Goal: Task Accomplishment & Management: Use online tool/utility

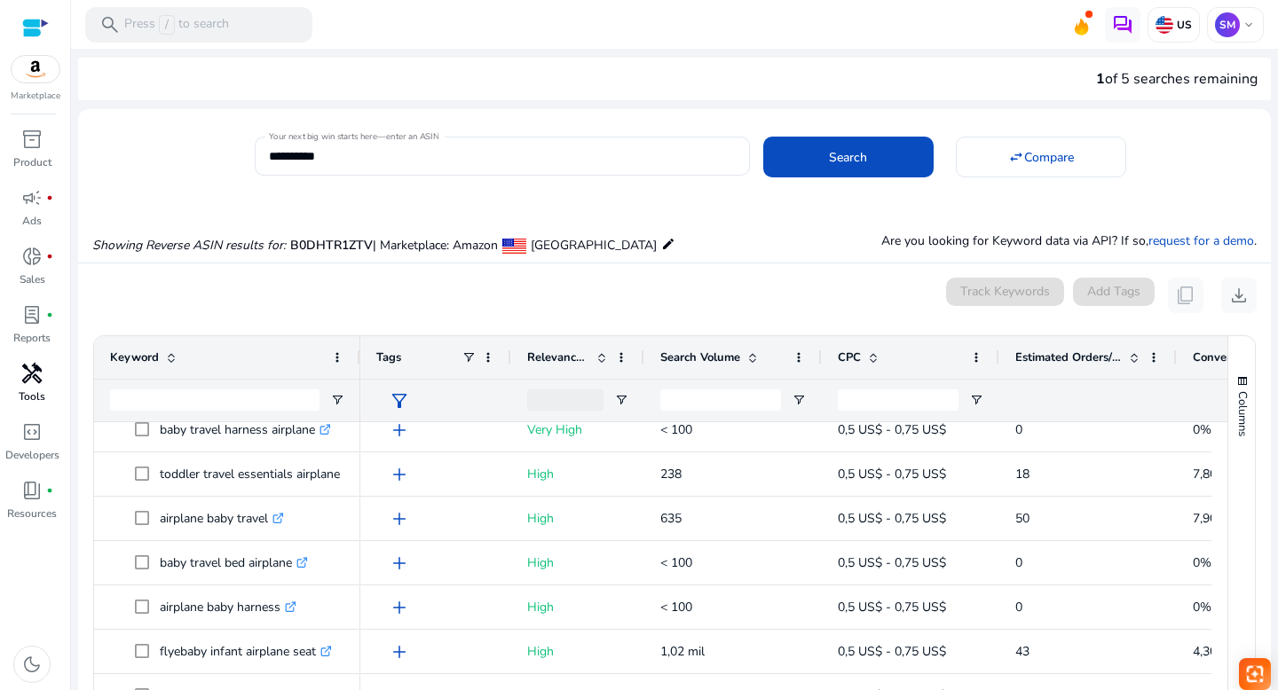
click at [37, 397] on p "Tools" at bounding box center [32, 397] width 27 height 16
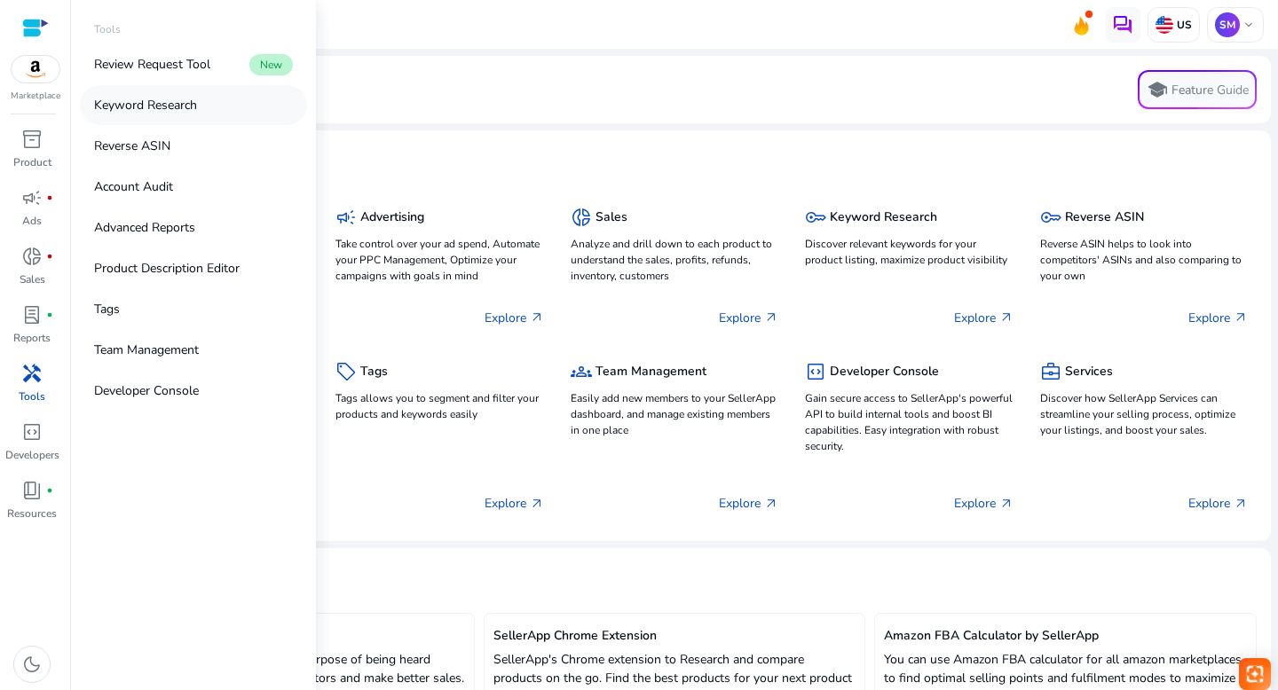
click at [135, 102] on p "Keyword Research" at bounding box center [145, 105] width 103 height 19
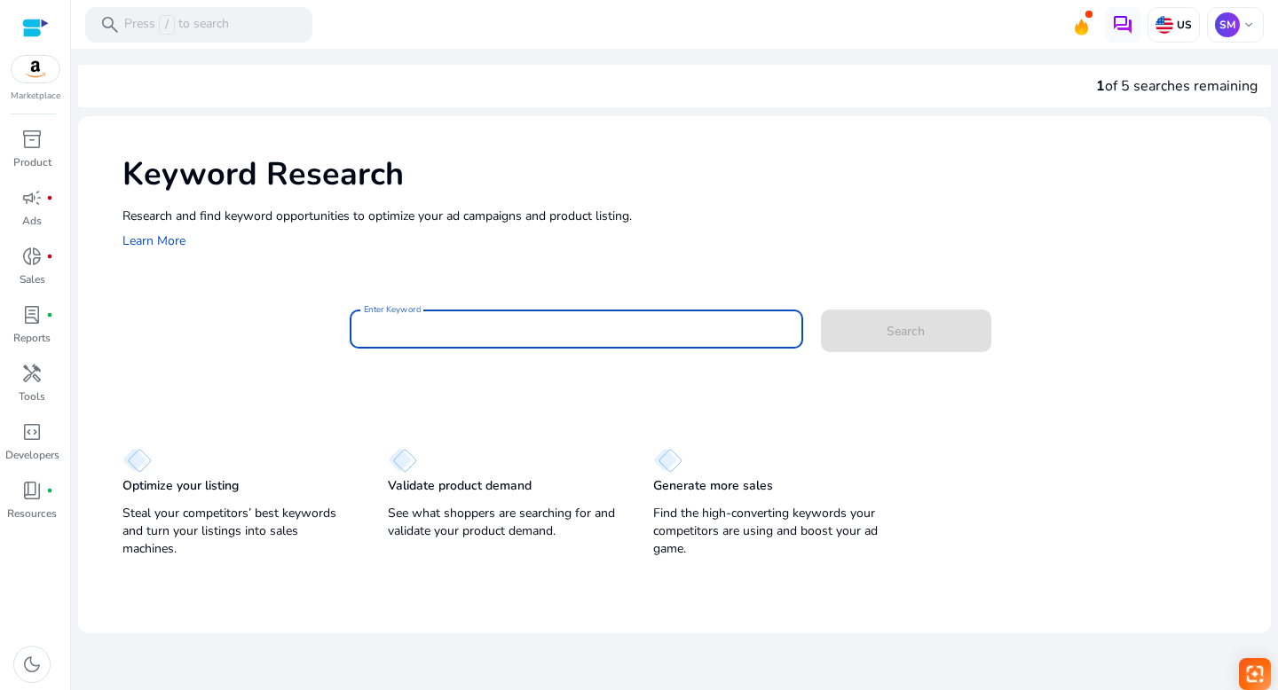
paste input "**********"
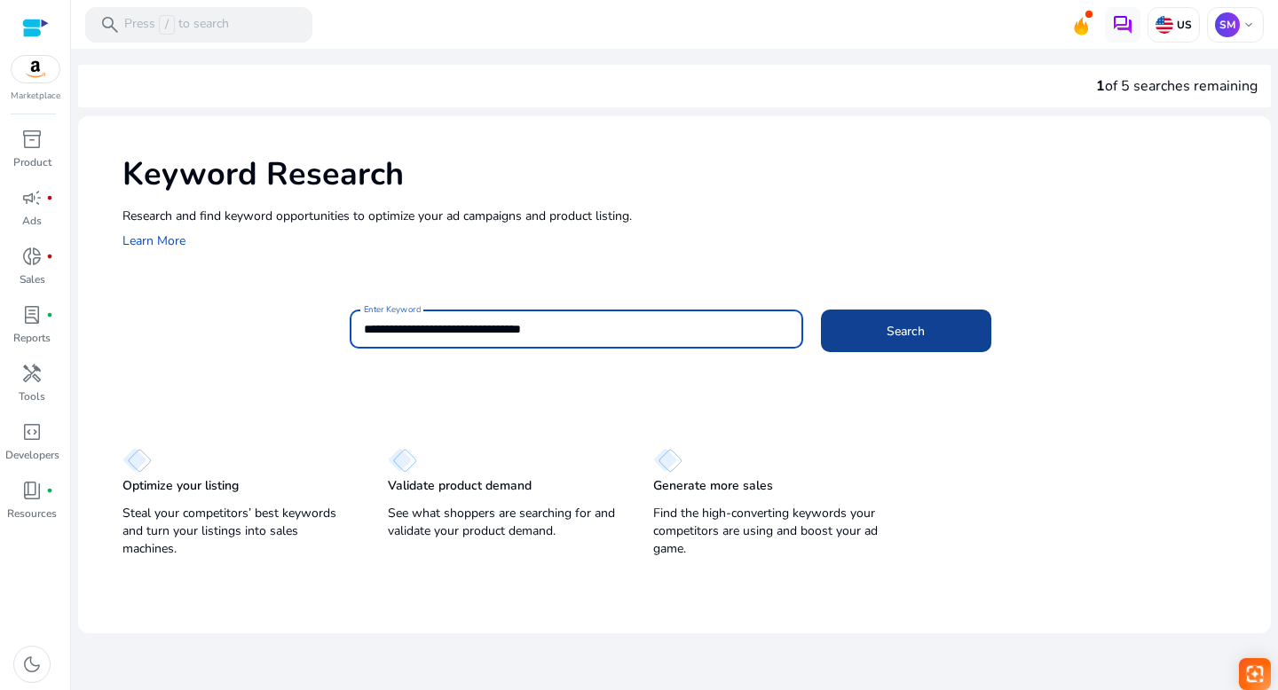
type input "**********"
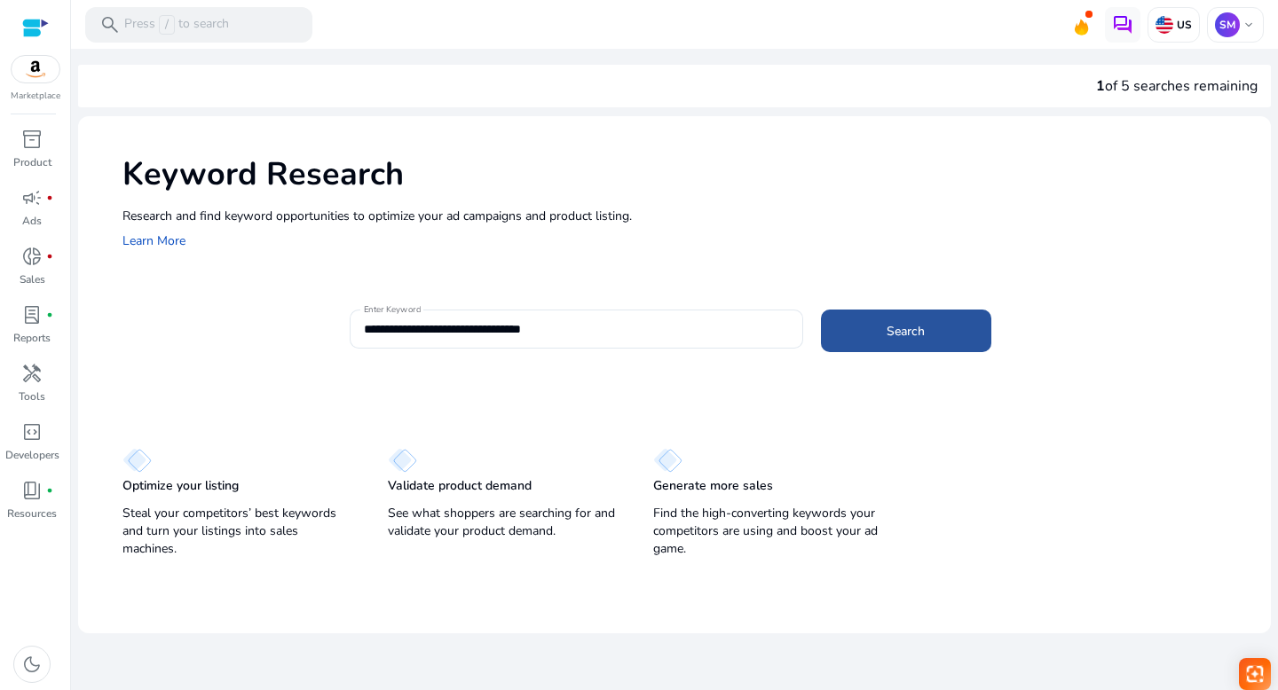
click at [869, 327] on span at bounding box center [906, 331] width 170 height 43
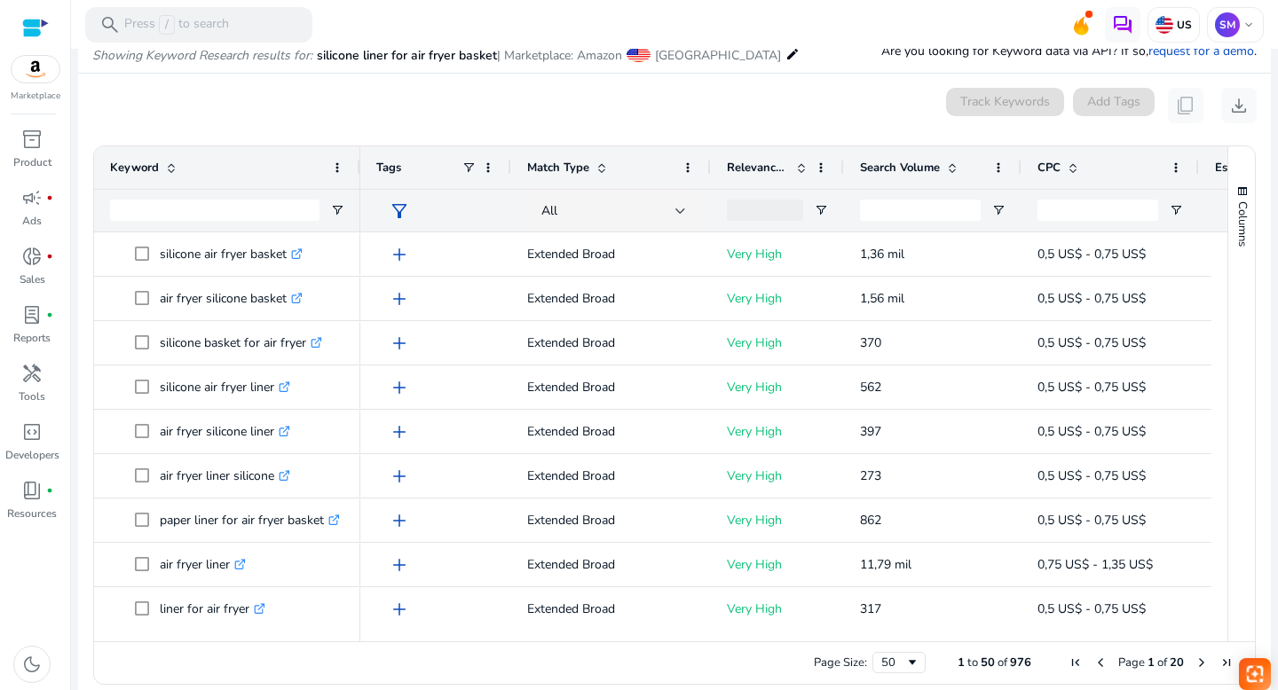
click at [951, 168] on span at bounding box center [952, 168] width 14 height 14
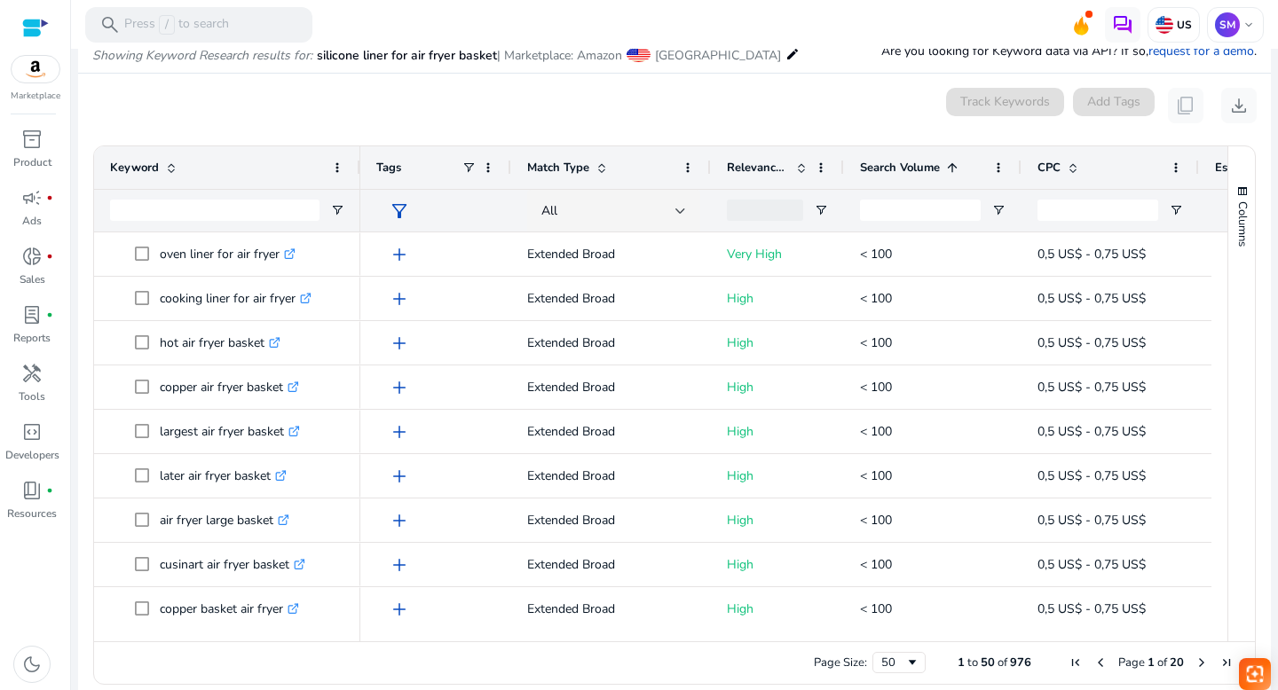
click at [951, 168] on span at bounding box center [952, 168] width 14 height 14
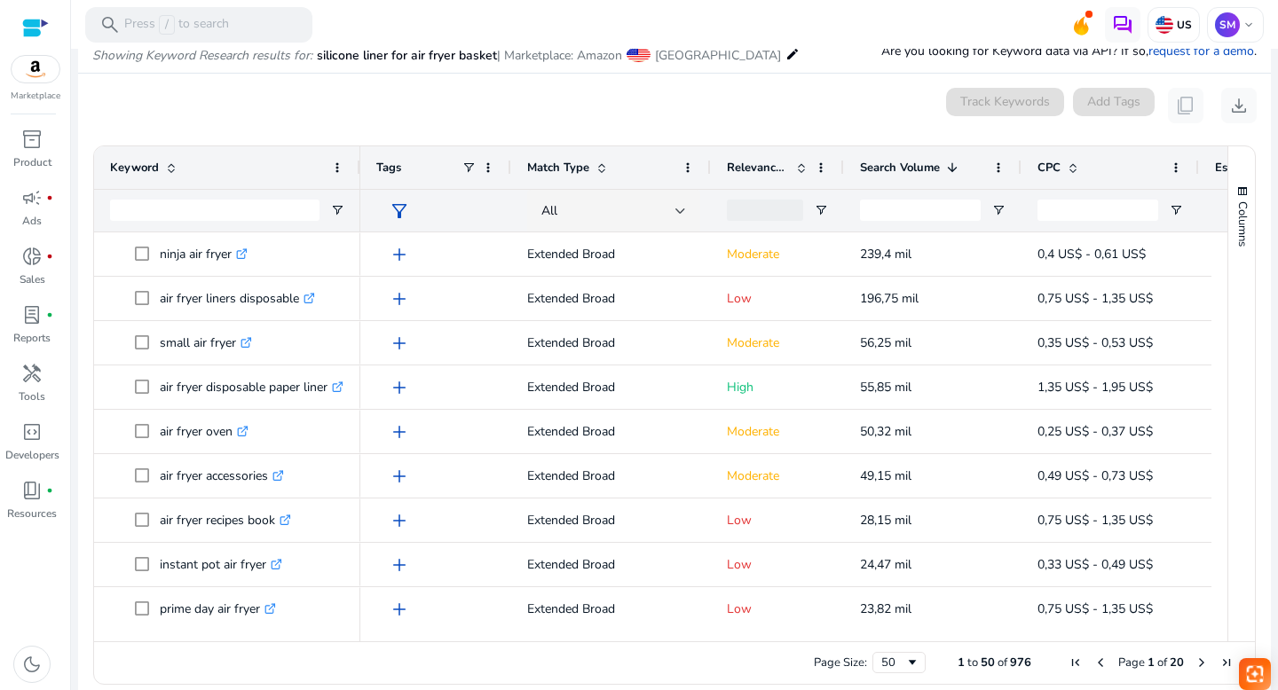
click at [951, 165] on span at bounding box center [952, 168] width 14 height 14
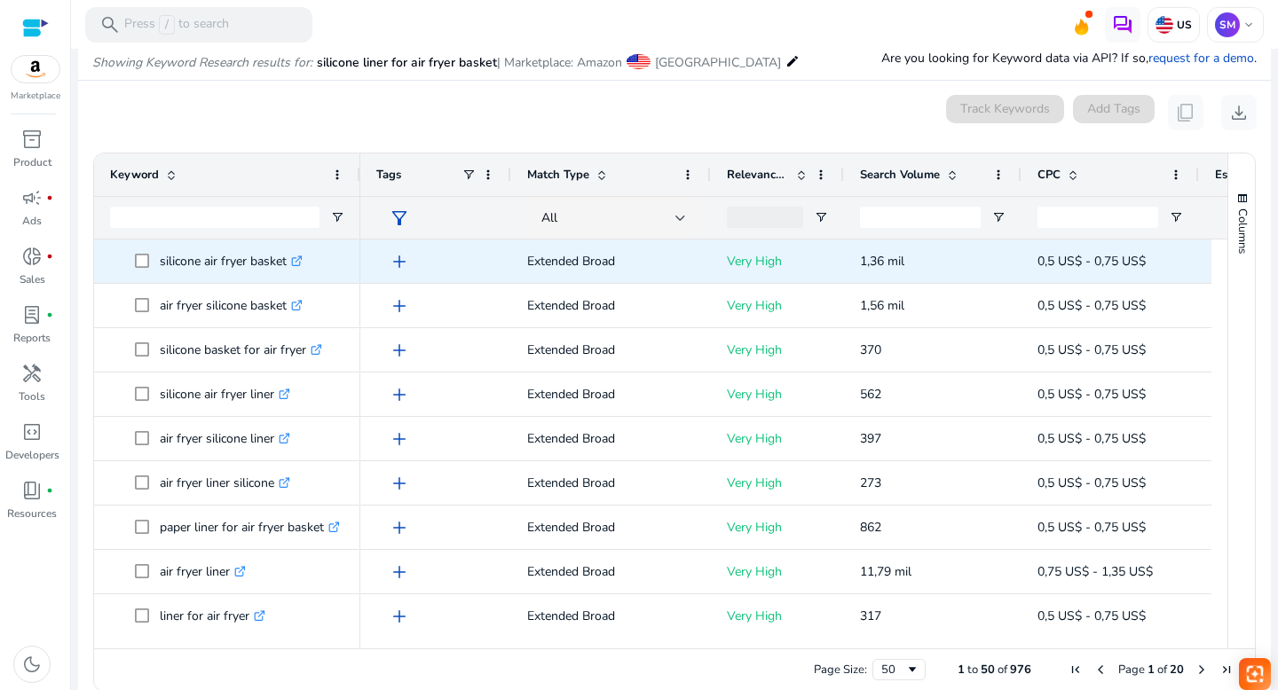
click at [302, 259] on icon at bounding box center [299, 259] width 6 height 6
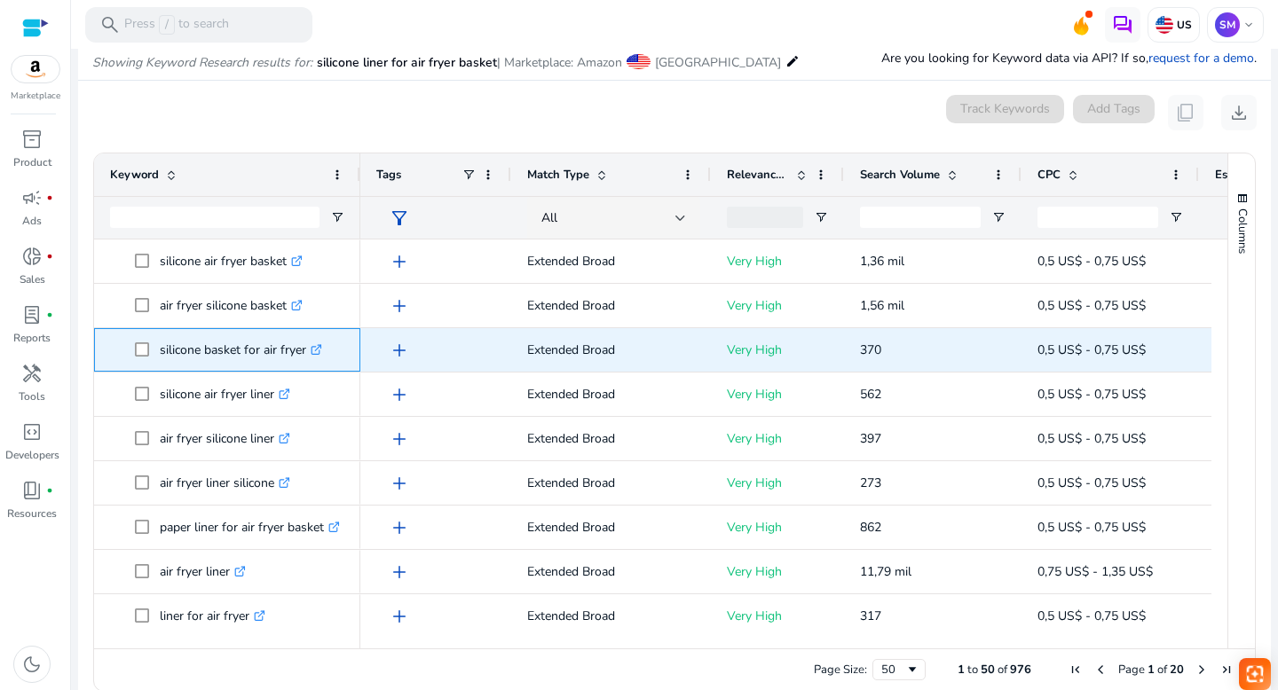
click at [321, 347] on icon at bounding box center [318, 347] width 6 height 6
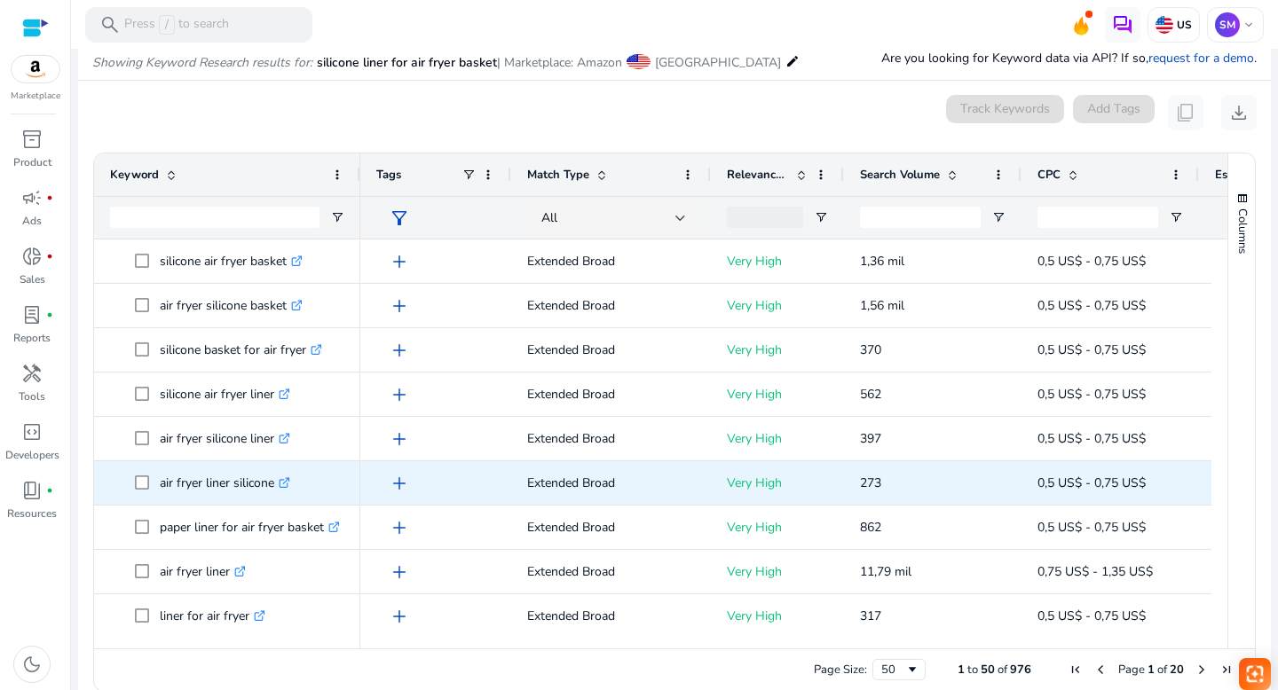
click at [289, 480] on icon at bounding box center [286, 480] width 6 height 6
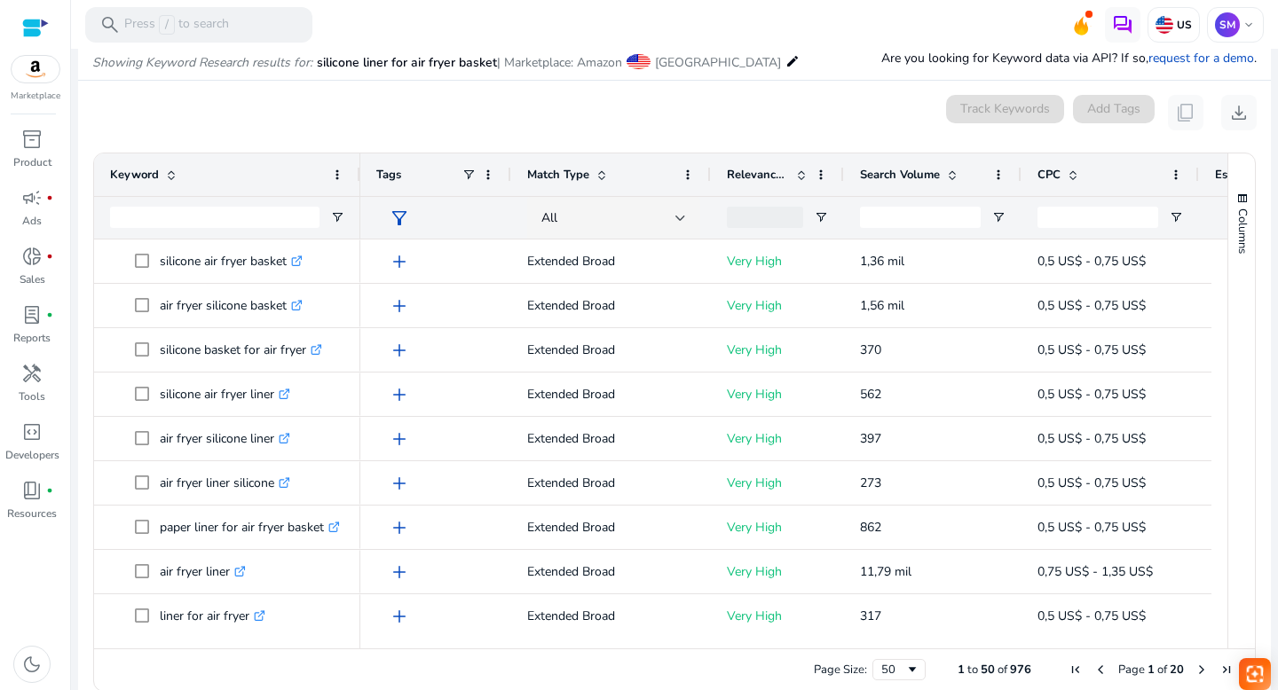
click at [748, 106] on div "0 keyword(s) selected Track Keywords Add Tags content_copy download" at bounding box center [674, 112] width 1164 height 35
click at [1242, 26] on span "keyboard_arrow_down" at bounding box center [1249, 25] width 14 height 14
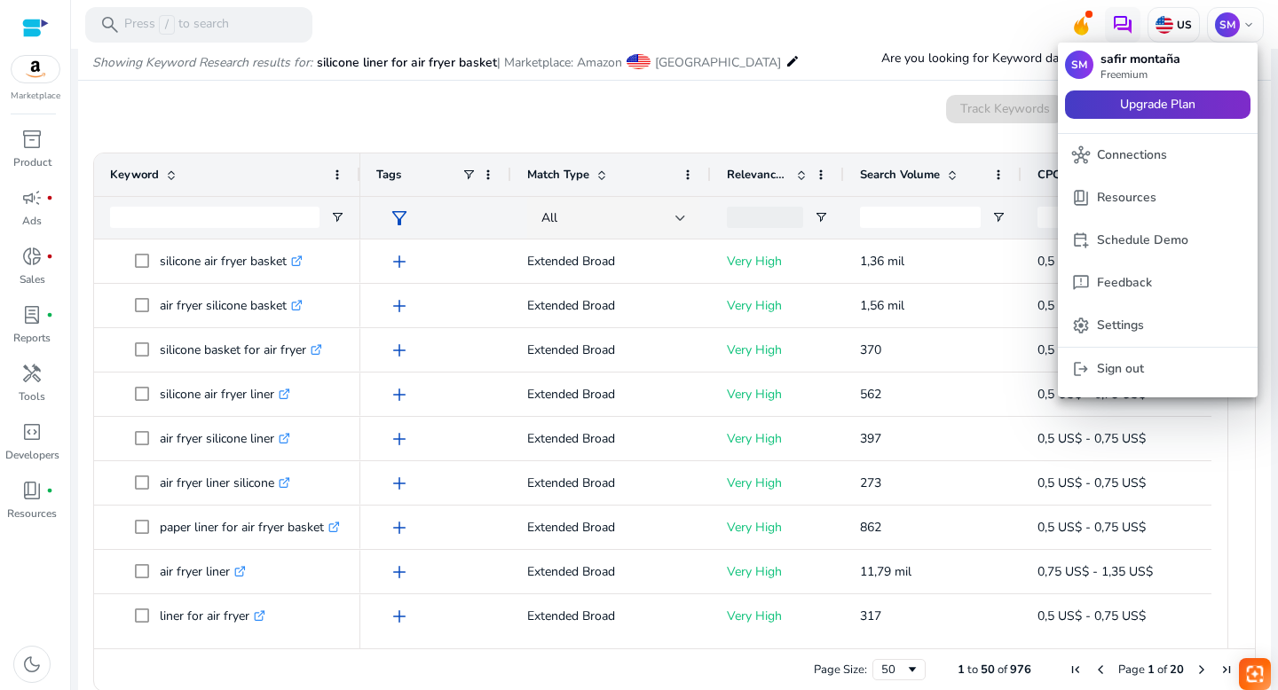
click at [1166, 101] on span "Upgrade Plan" at bounding box center [1157, 105] width 75 height 20
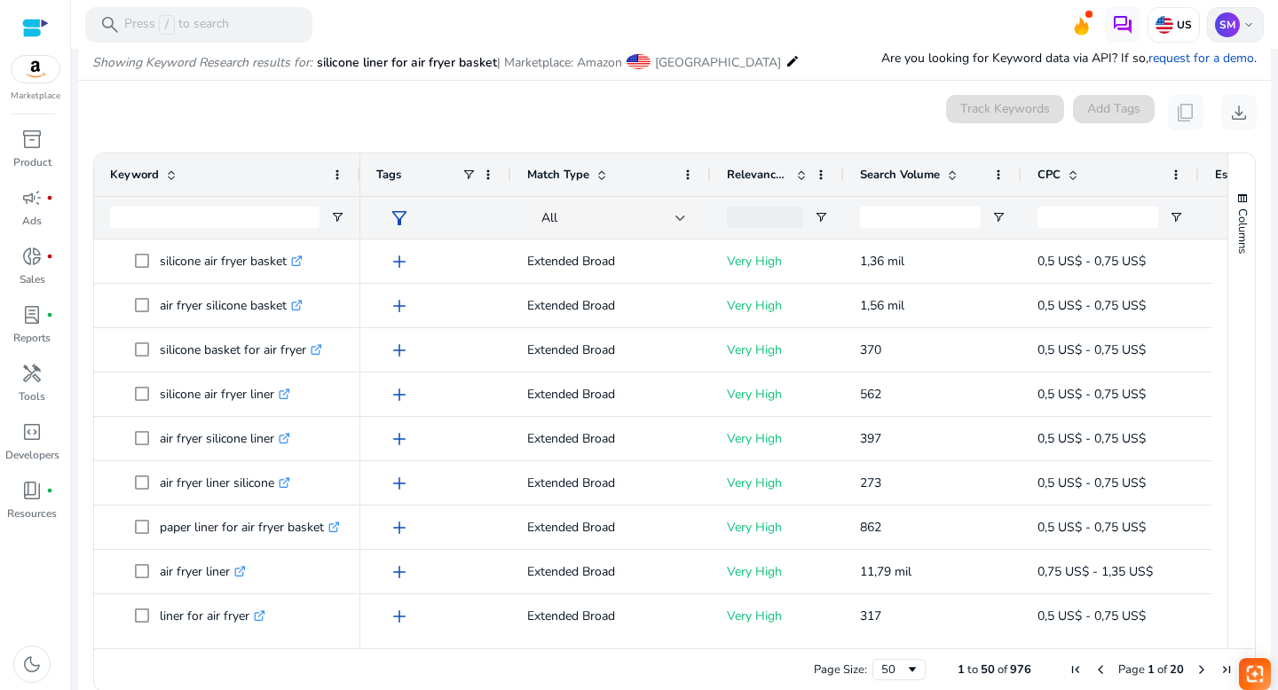
click at [1242, 22] on span "keyboard_arrow_down" at bounding box center [1249, 25] width 14 height 14
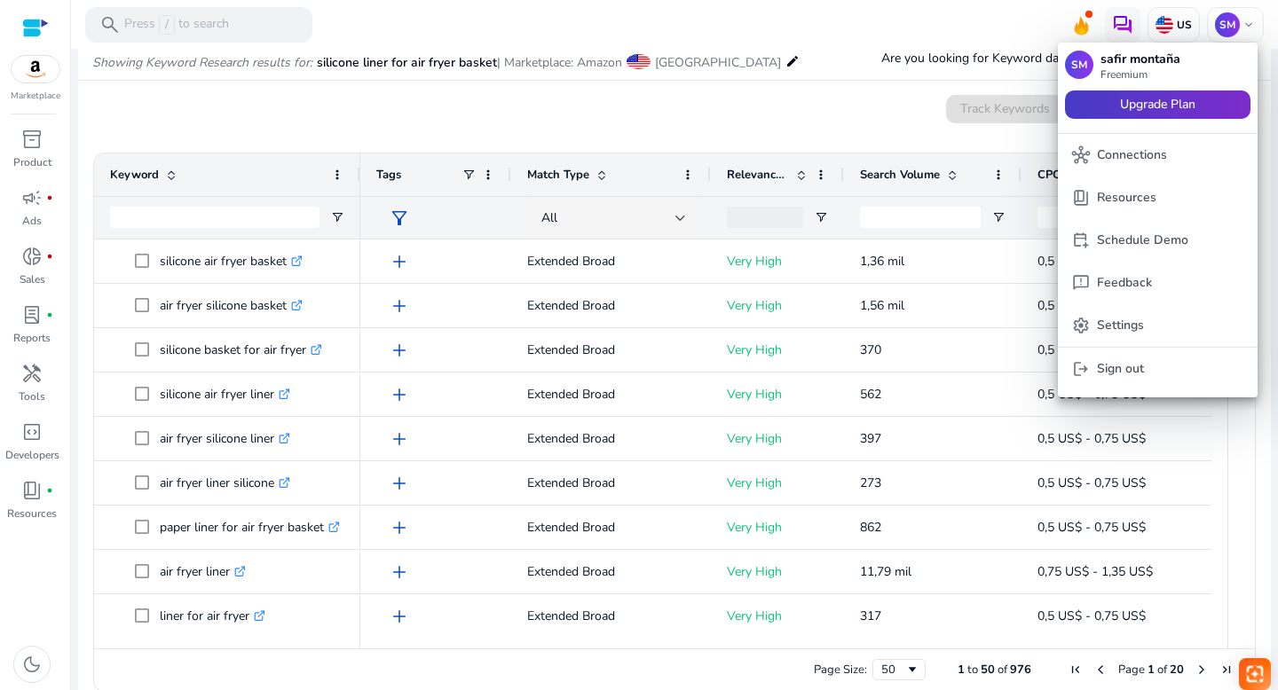
click at [1108, 101] on span at bounding box center [1157, 104] width 185 height 43
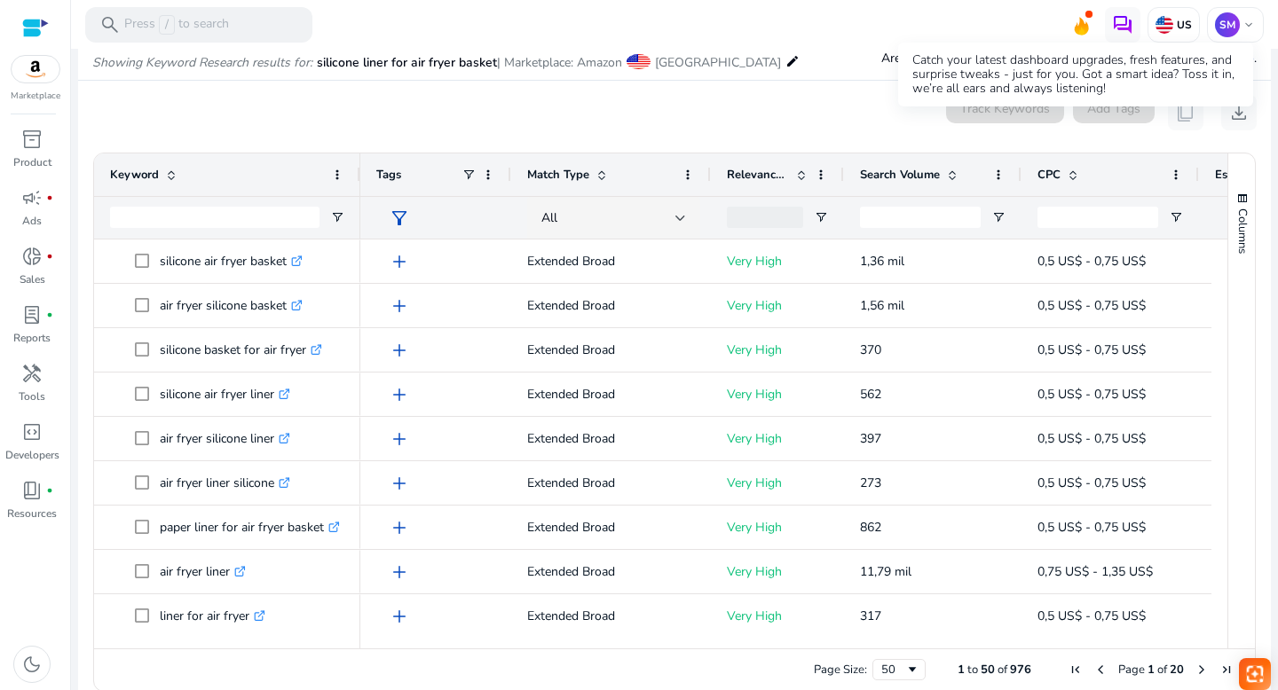
click at [1082, 24] on icon at bounding box center [1081, 23] width 27 height 25
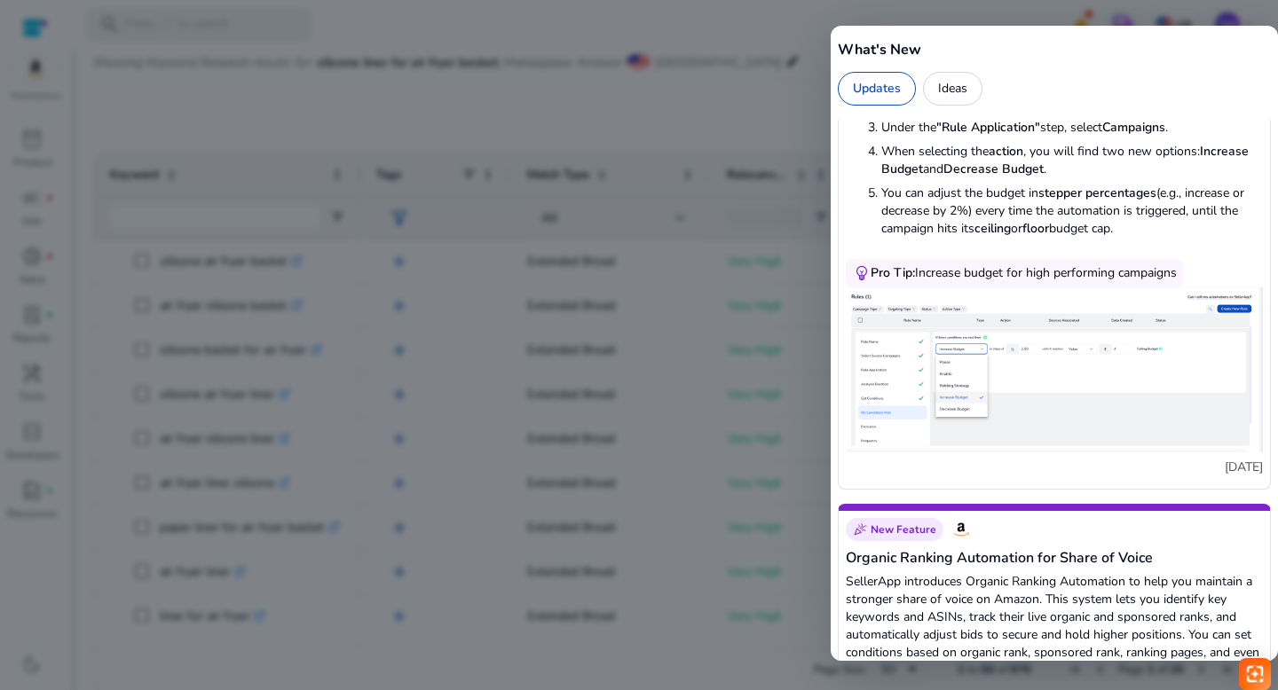
scroll to position [402, 0]
click at [991, 398] on img at bounding box center [1054, 369] width 417 height 165
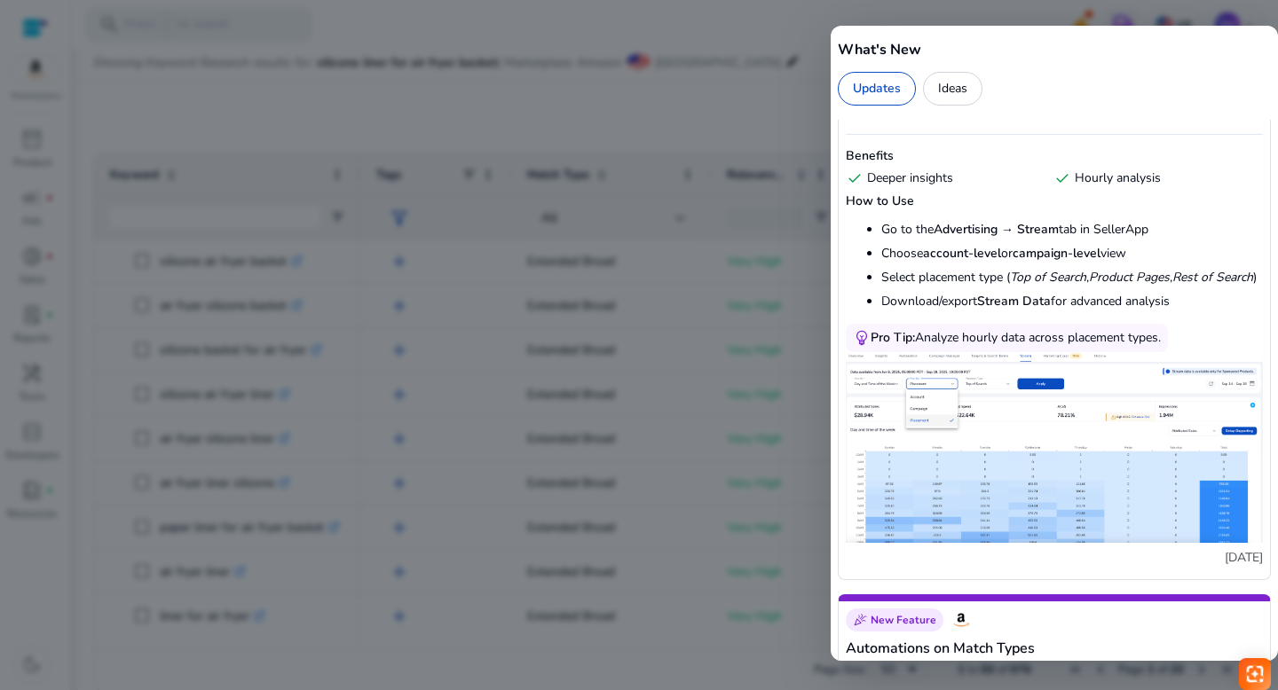
scroll to position [1839, 0]
click at [1021, 432] on img at bounding box center [1054, 446] width 417 height 191
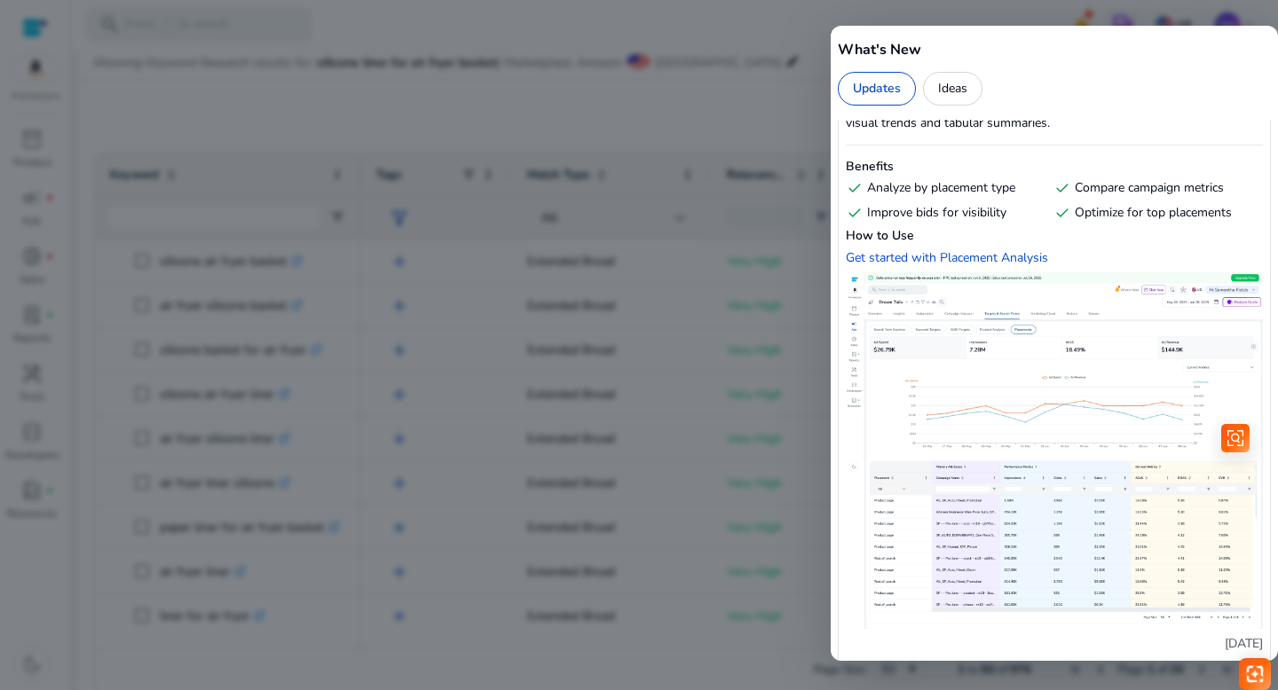
scroll to position [4473, 0]
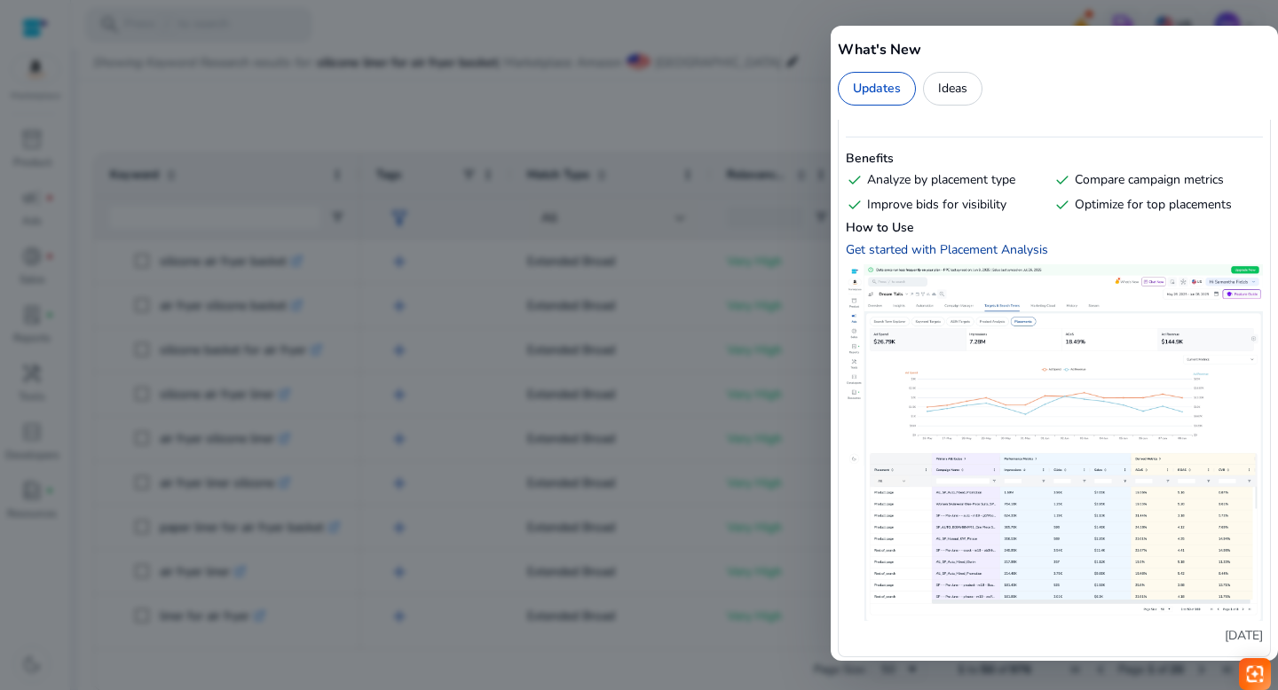
click at [950, 248] on div "Get started with Placement Analysis" at bounding box center [947, 249] width 202 height 17
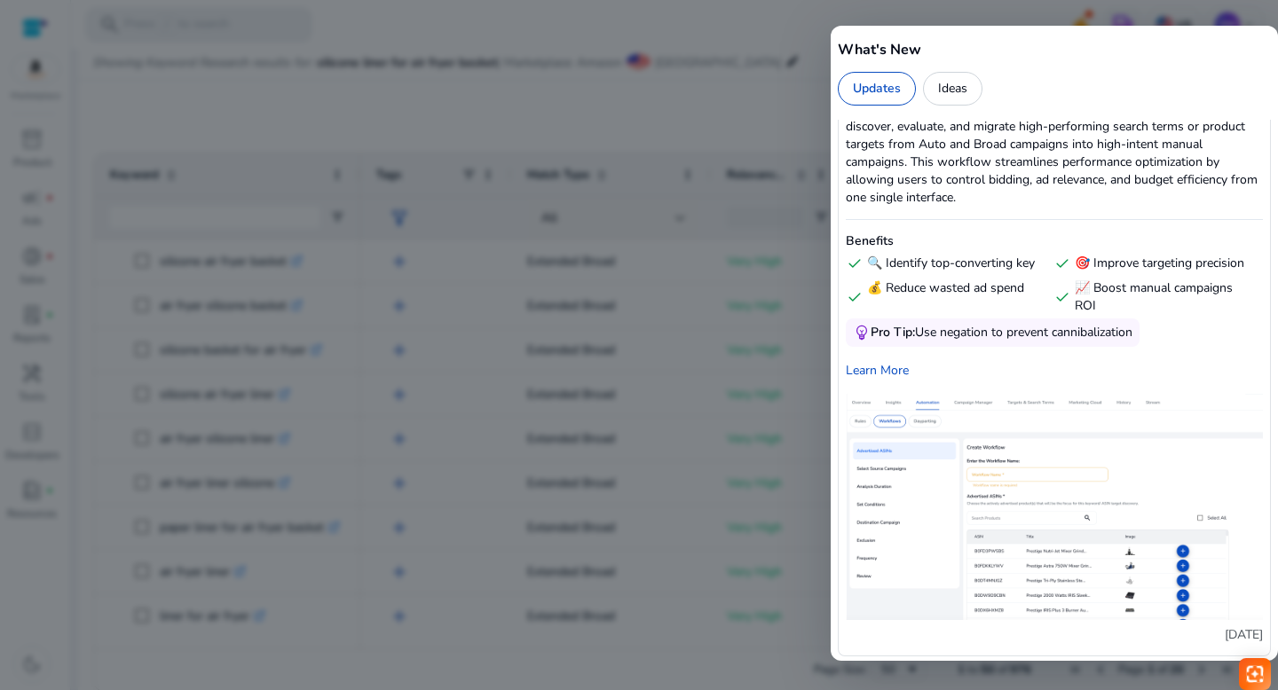
scroll to position [7101, 0]
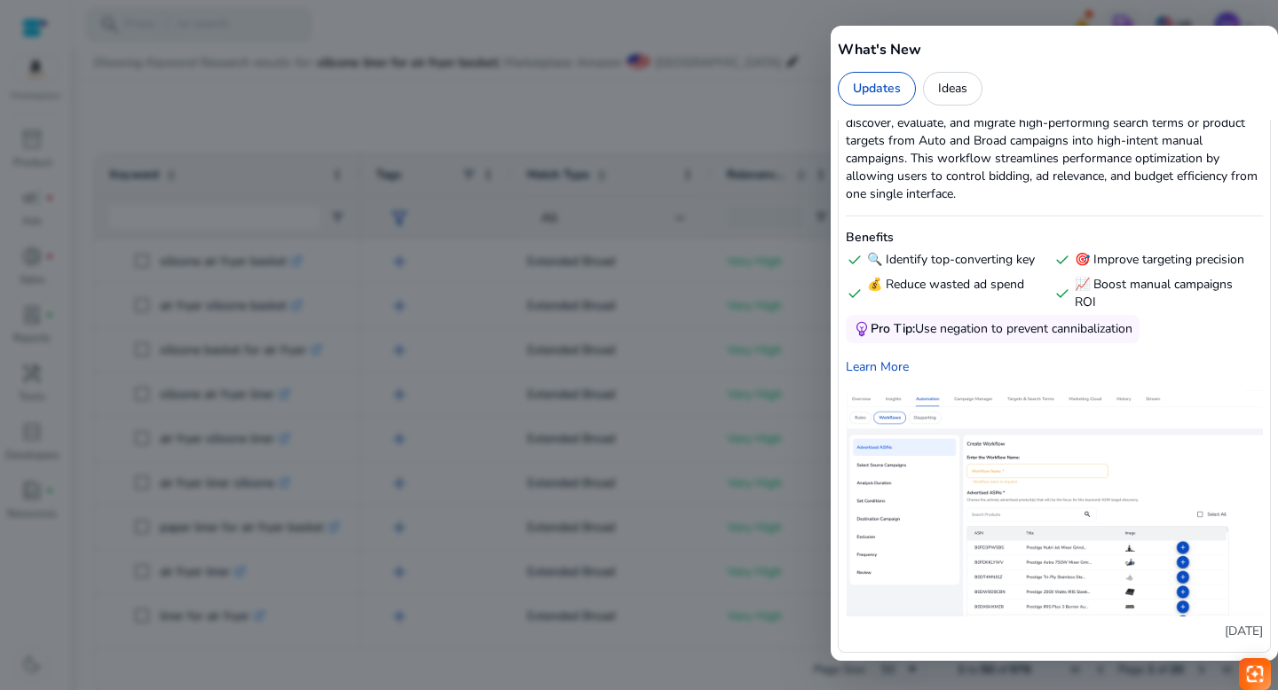
click at [725, 270] on div at bounding box center [639, 345] width 1278 height 690
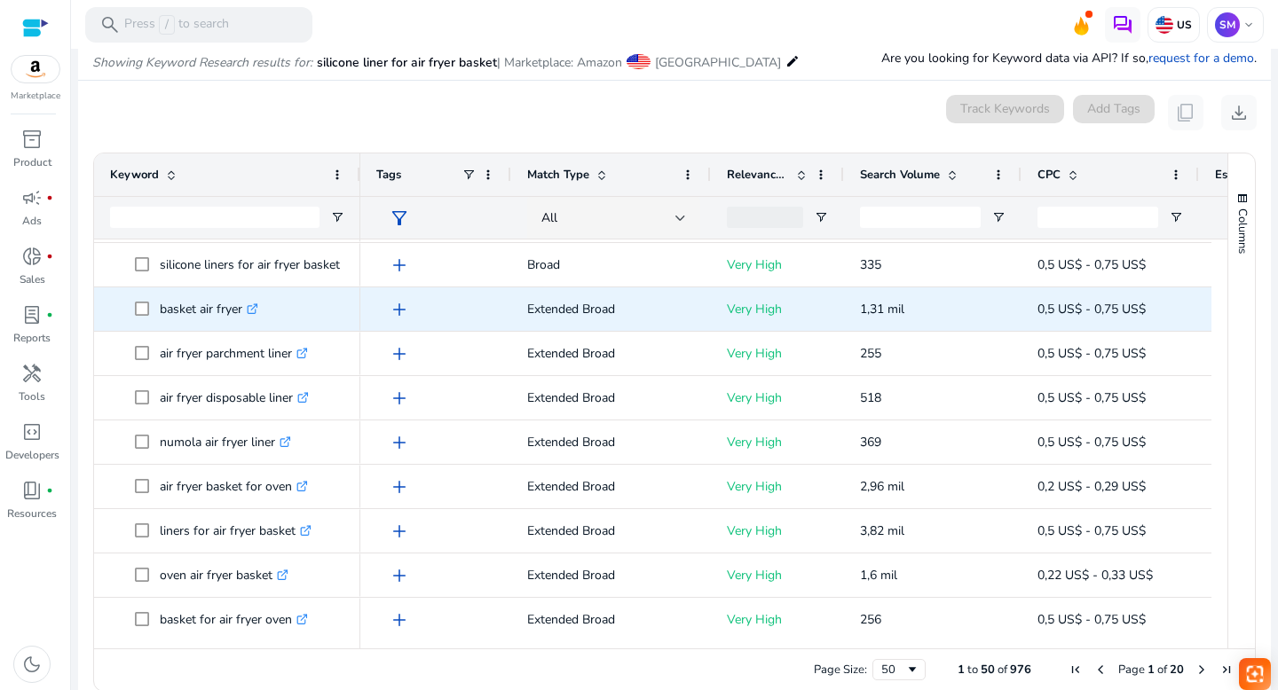
scroll to position [473, 0]
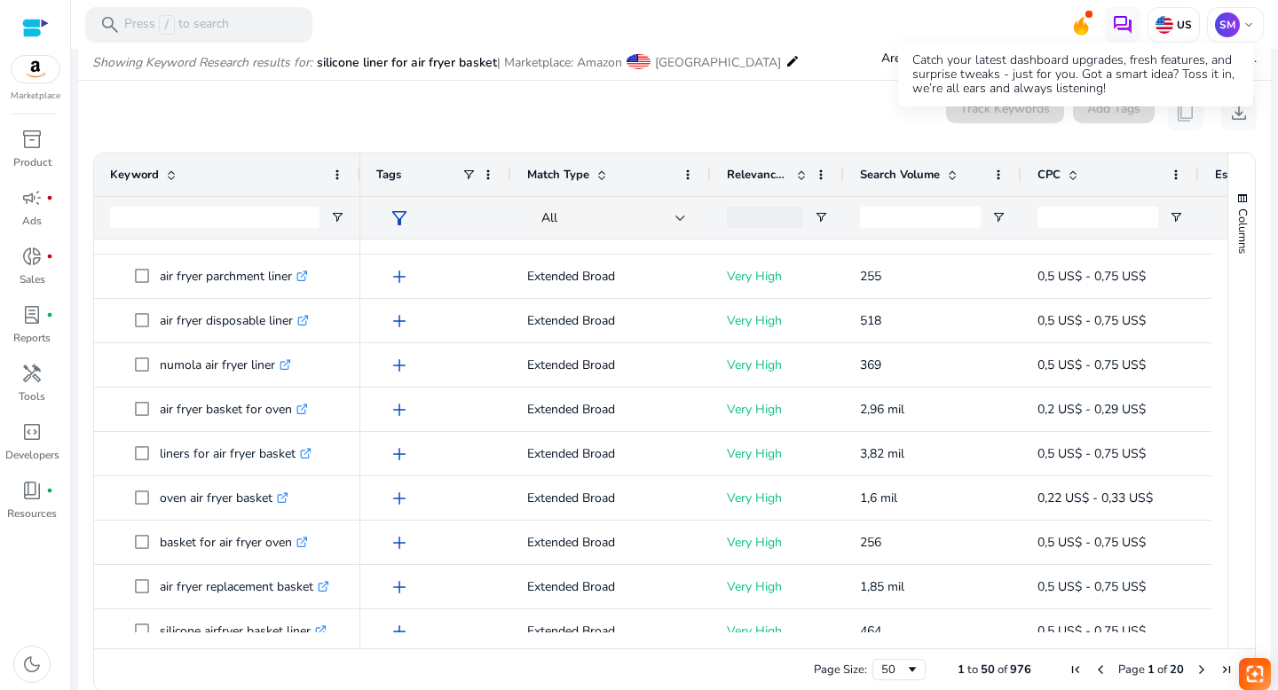
click at [1074, 27] on icon at bounding box center [1081, 26] width 15 height 19
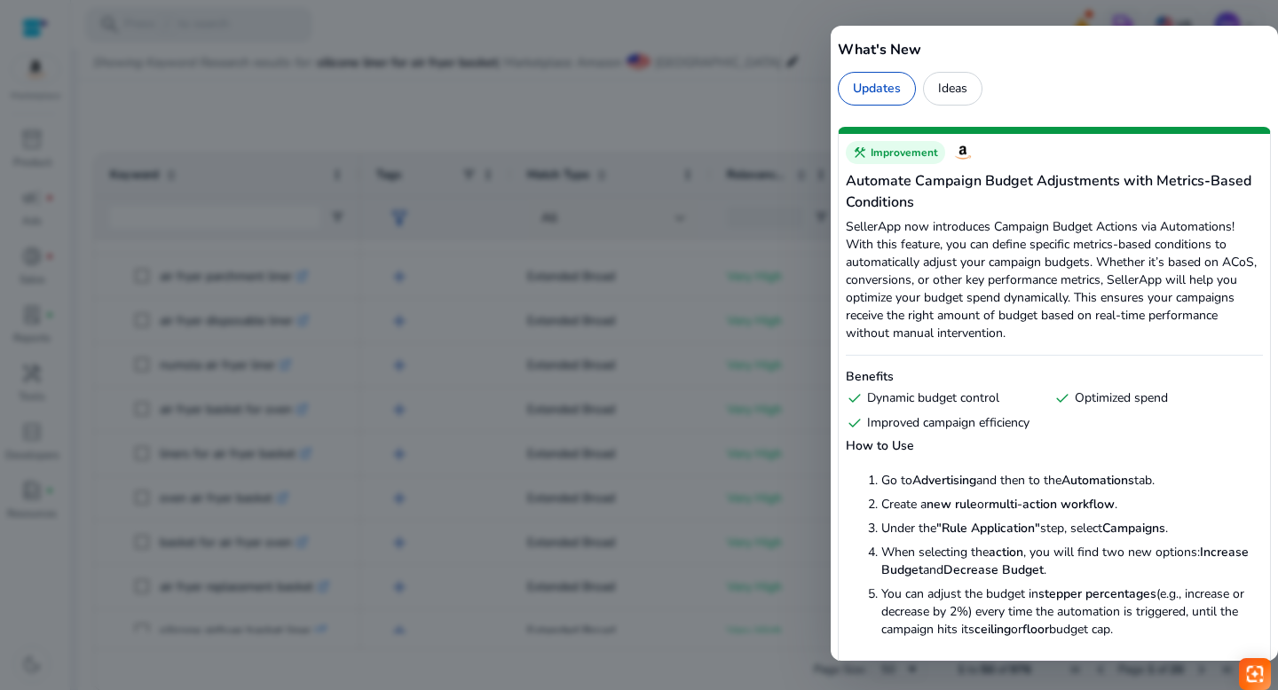
click at [1074, 27] on div "What's New Updates Ideas" at bounding box center [1054, 66] width 447 height 81
click at [756, 27] on div at bounding box center [639, 345] width 1278 height 690
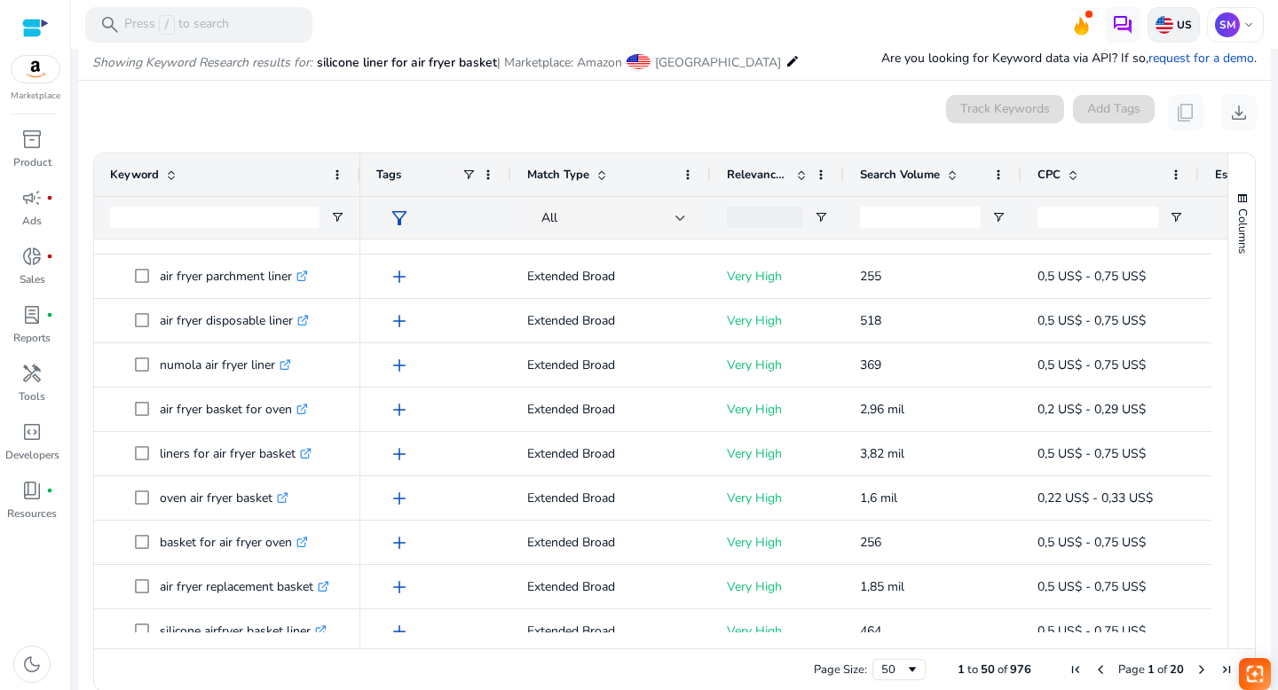
click at [1173, 26] on p "US" at bounding box center [1182, 25] width 19 height 14
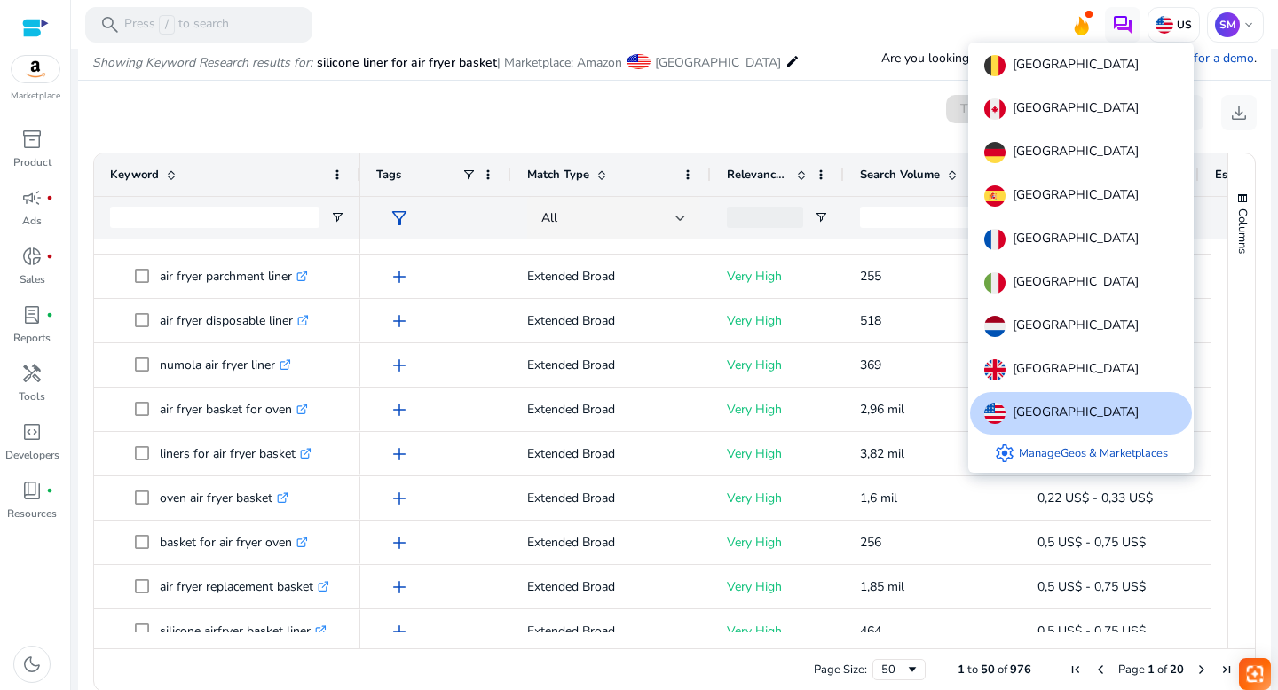
click at [1234, 26] on div at bounding box center [639, 345] width 1278 height 690
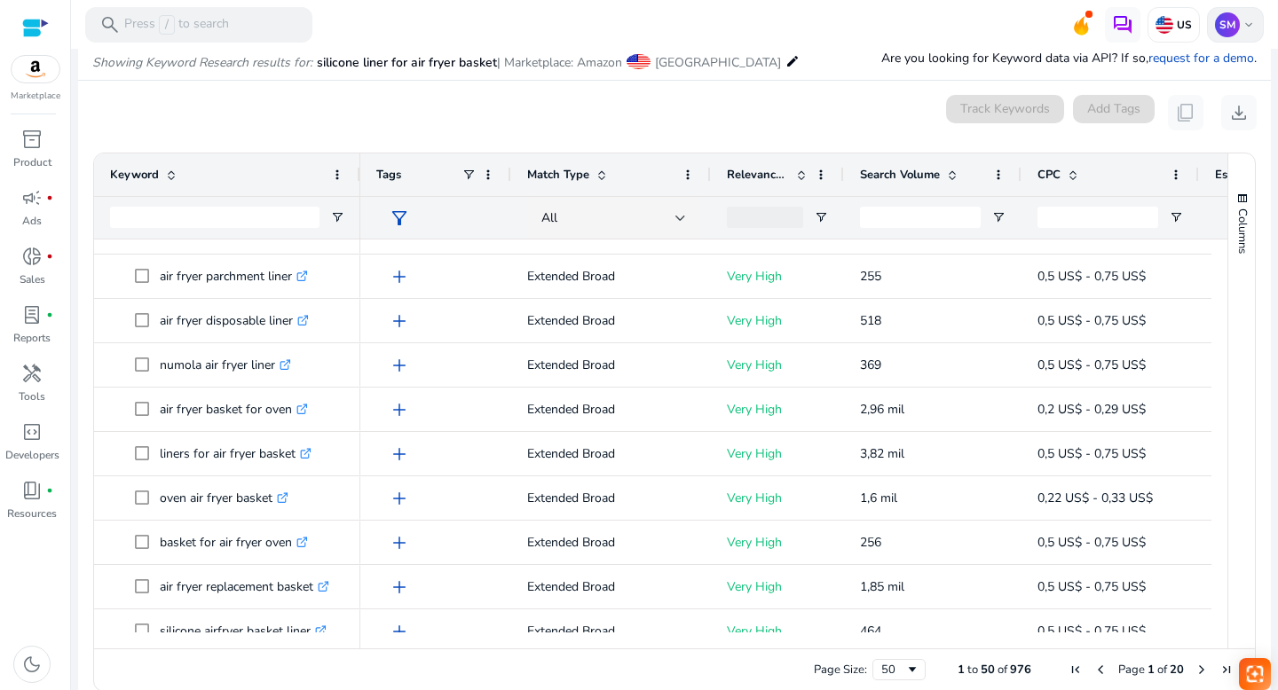
click at [1242, 24] on span "keyboard_arrow_down" at bounding box center [1249, 25] width 14 height 14
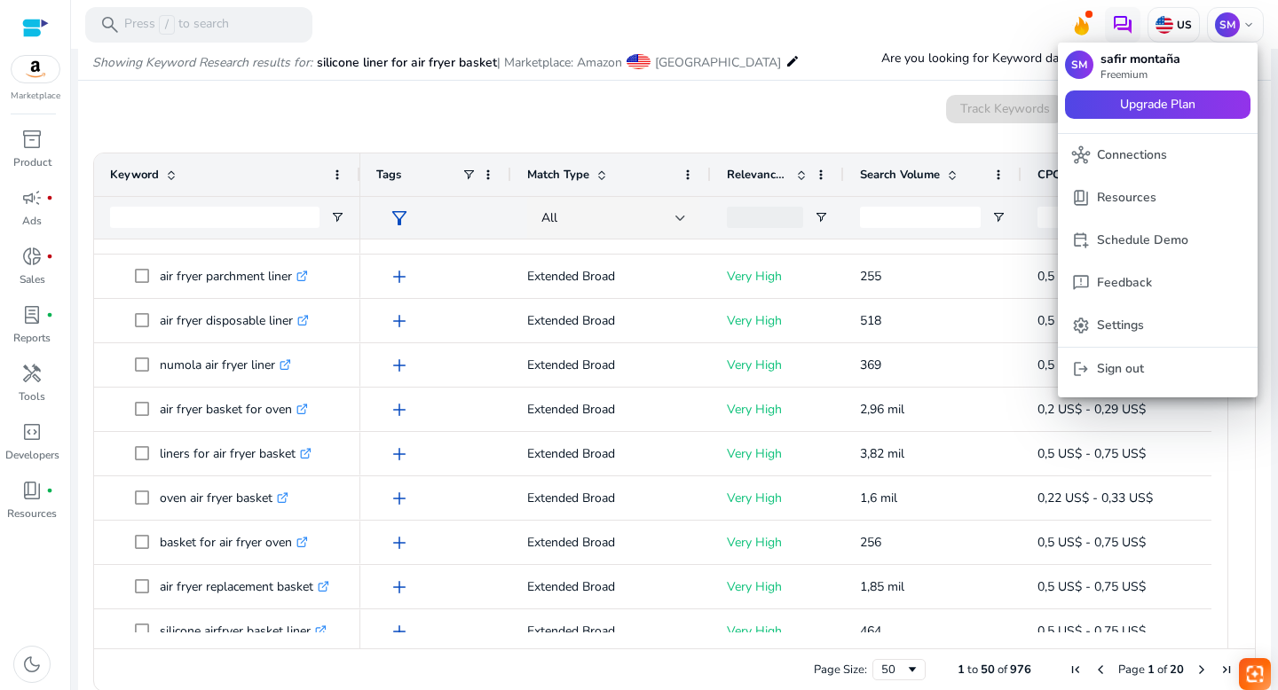
click at [603, 18] on div at bounding box center [639, 345] width 1278 height 690
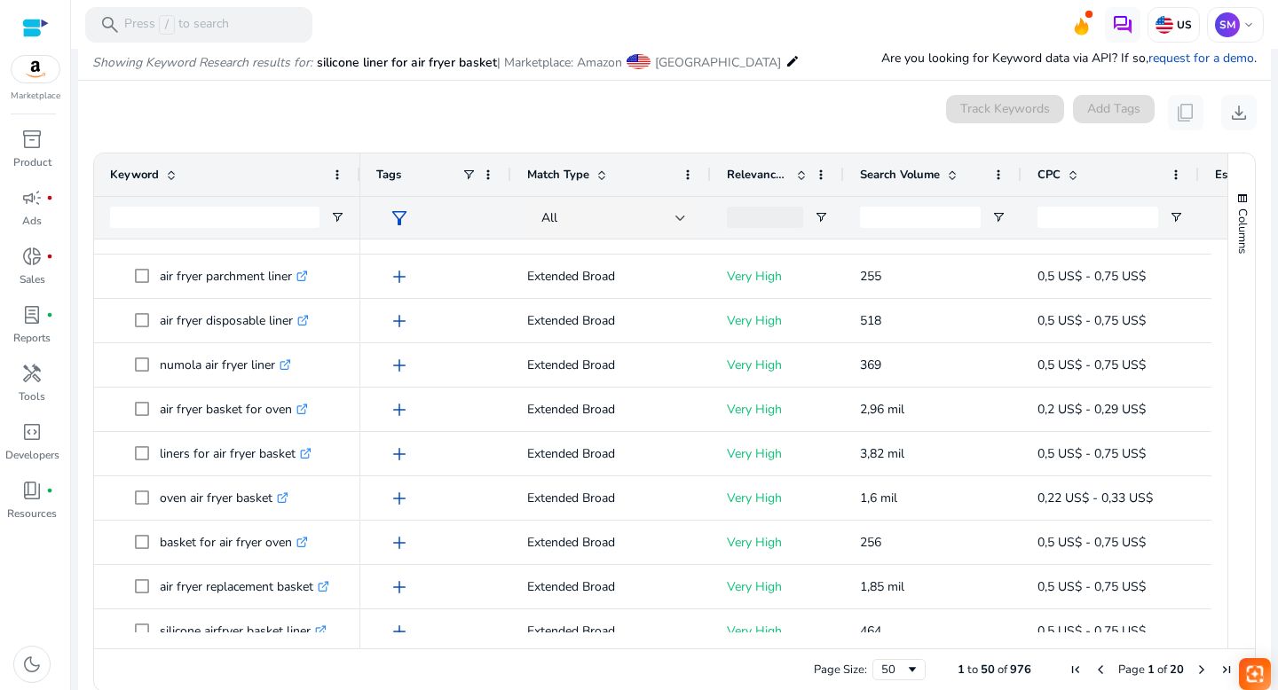
click at [33, 24] on div at bounding box center [35, 28] width 27 height 20
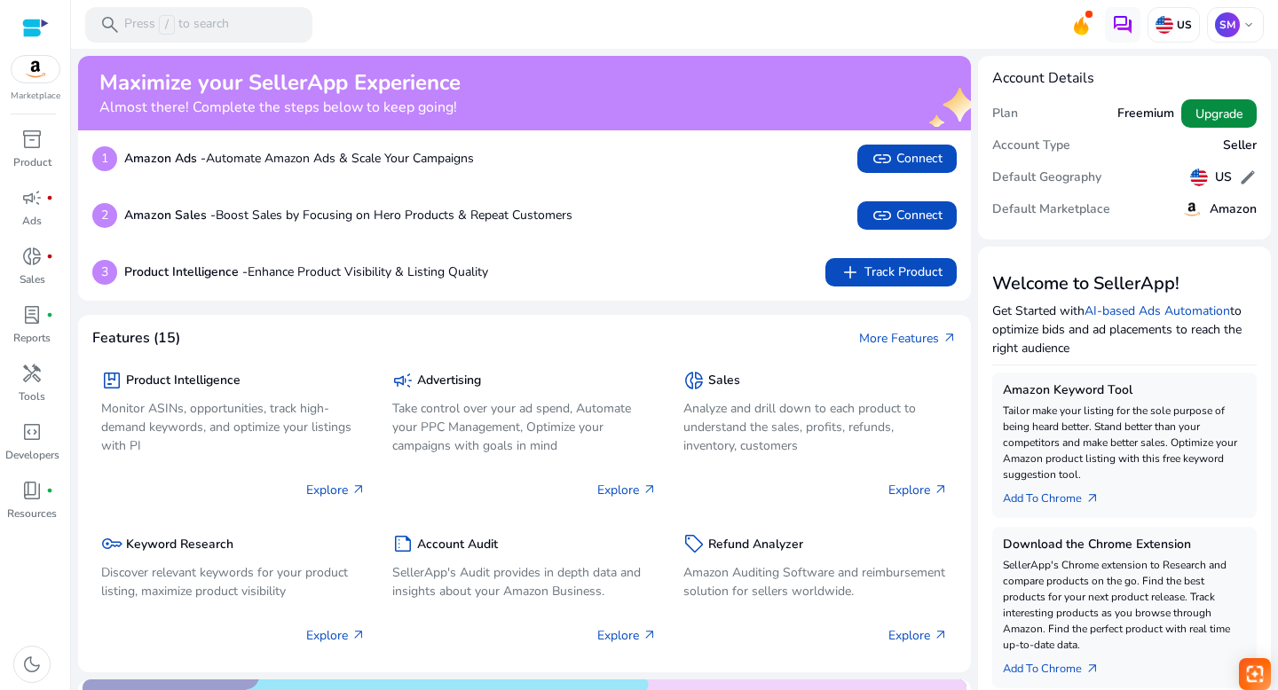
click at [1218, 114] on span "Upgrade" at bounding box center [1218, 114] width 47 height 19
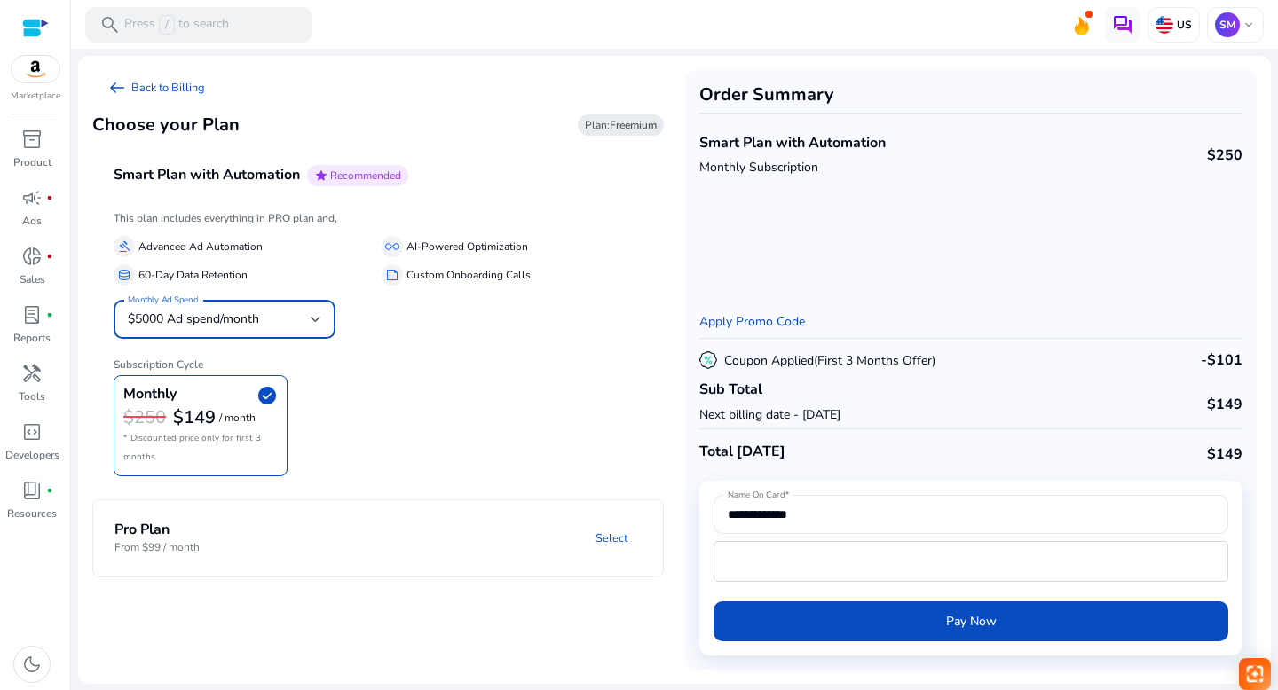
click at [314, 315] on div at bounding box center [316, 319] width 11 height 21
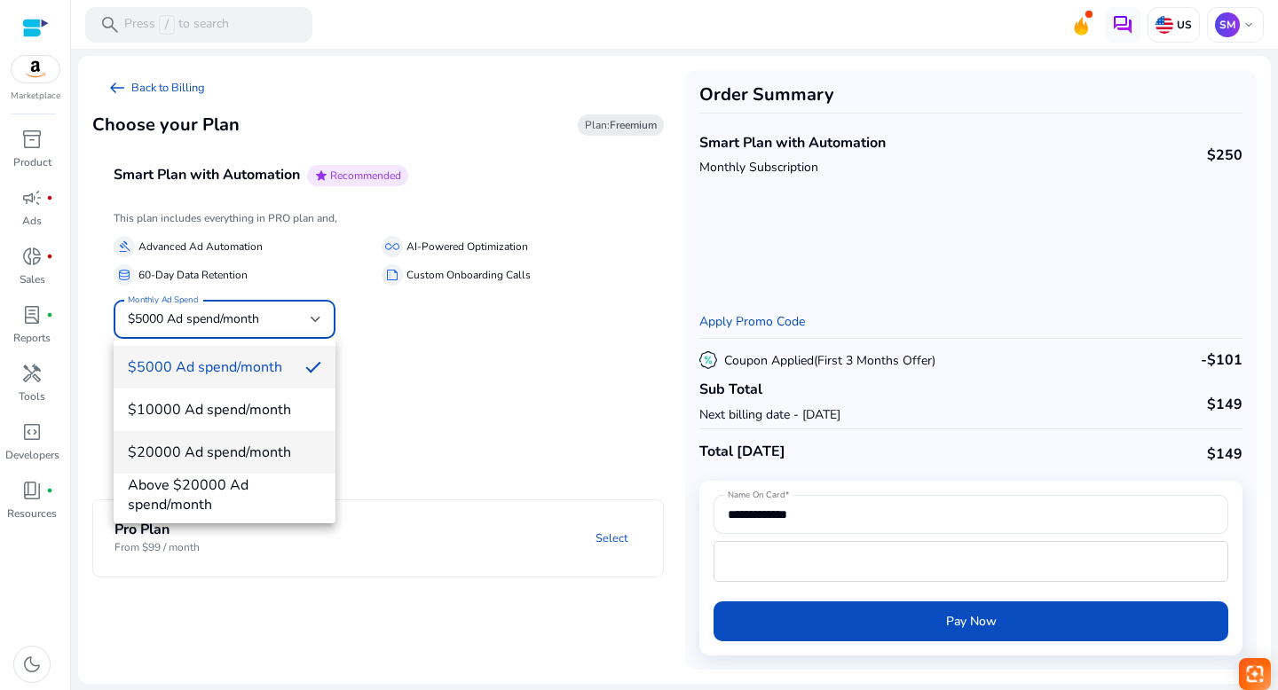
click at [202, 442] on mat-option "$20000 Ad spend/month" at bounding box center [225, 452] width 222 height 43
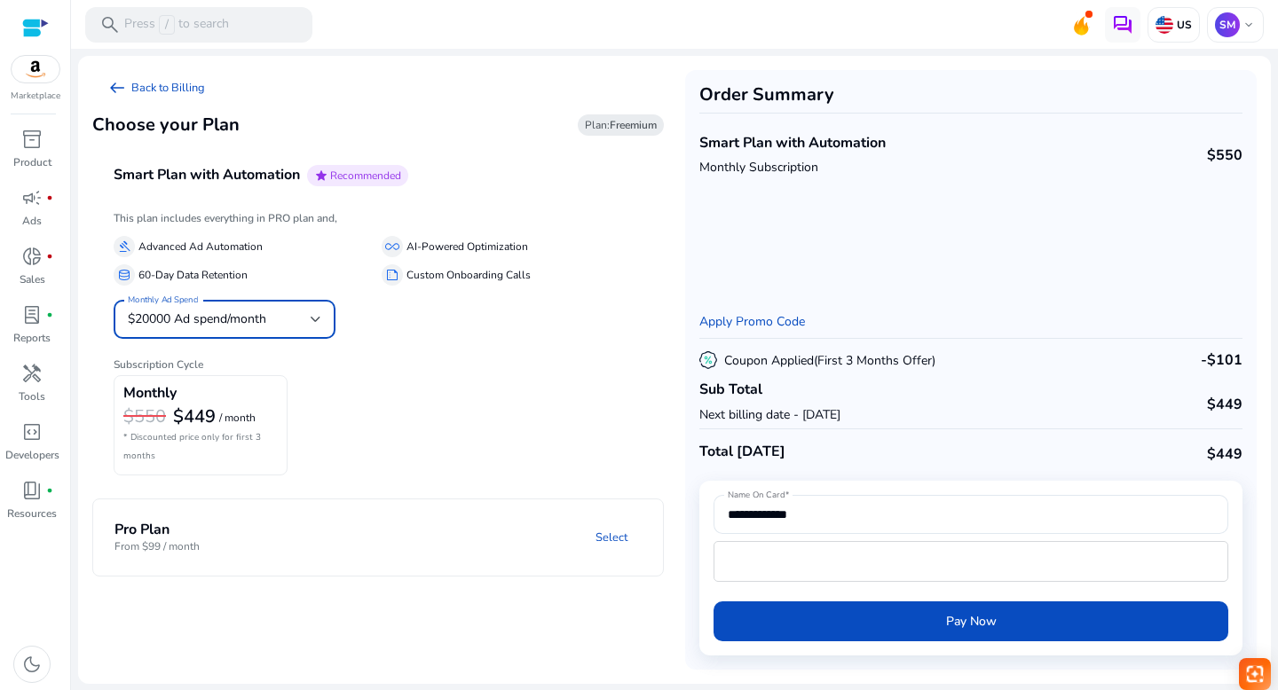
click at [319, 319] on div at bounding box center [316, 319] width 11 height 7
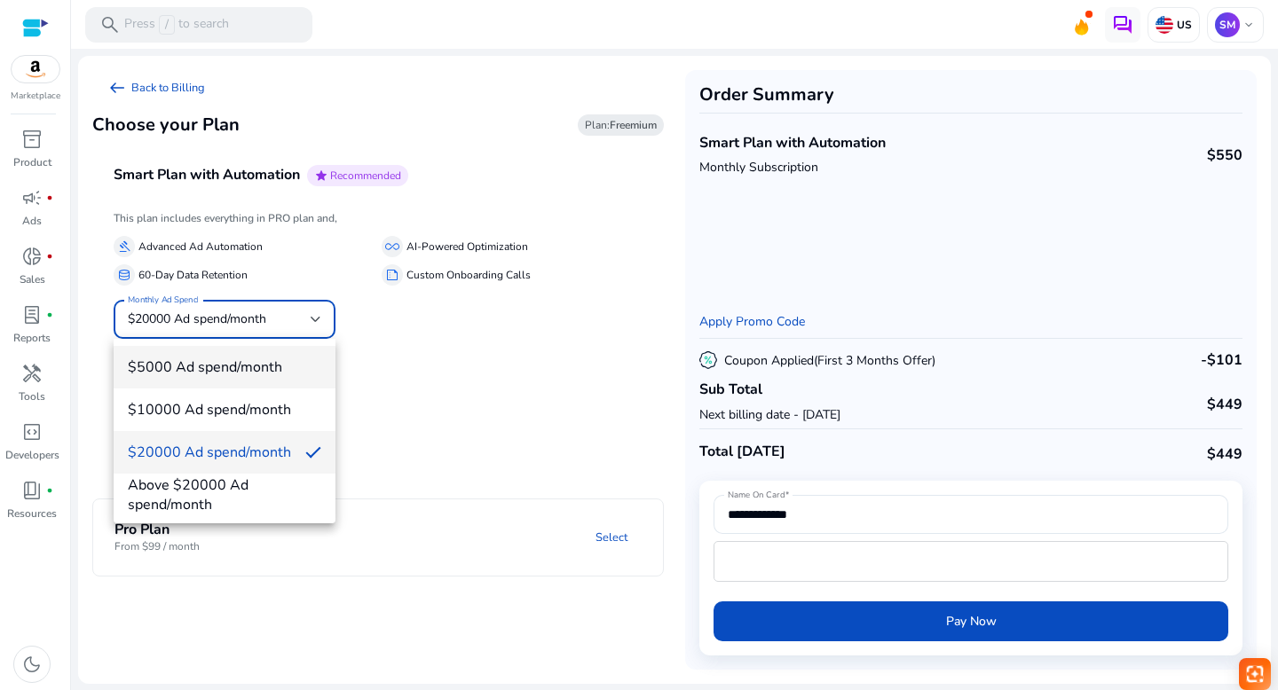
click at [207, 370] on span "$5000 Ad spend/month" at bounding box center [224, 368] width 193 height 20
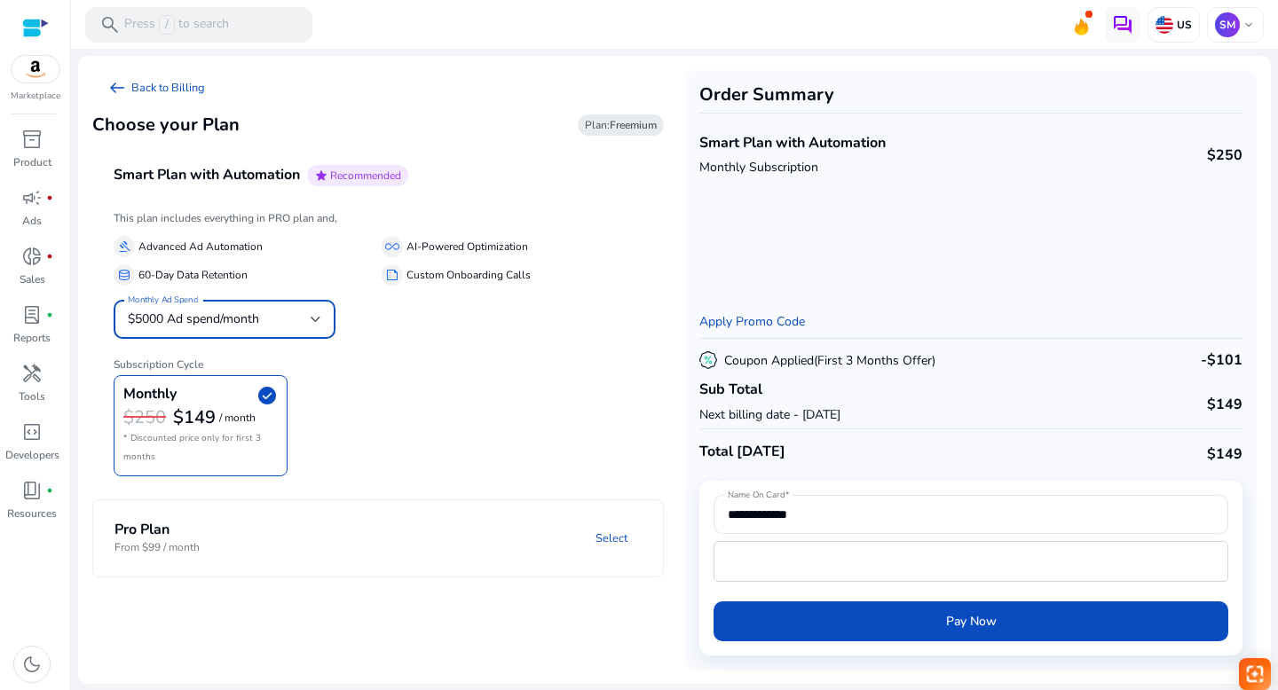
click at [409, 370] on h6 "Subscription Cycle" at bounding box center [378, 357] width 529 height 27
click at [623, 538] on link "Select" at bounding box center [611, 539] width 60 height 32
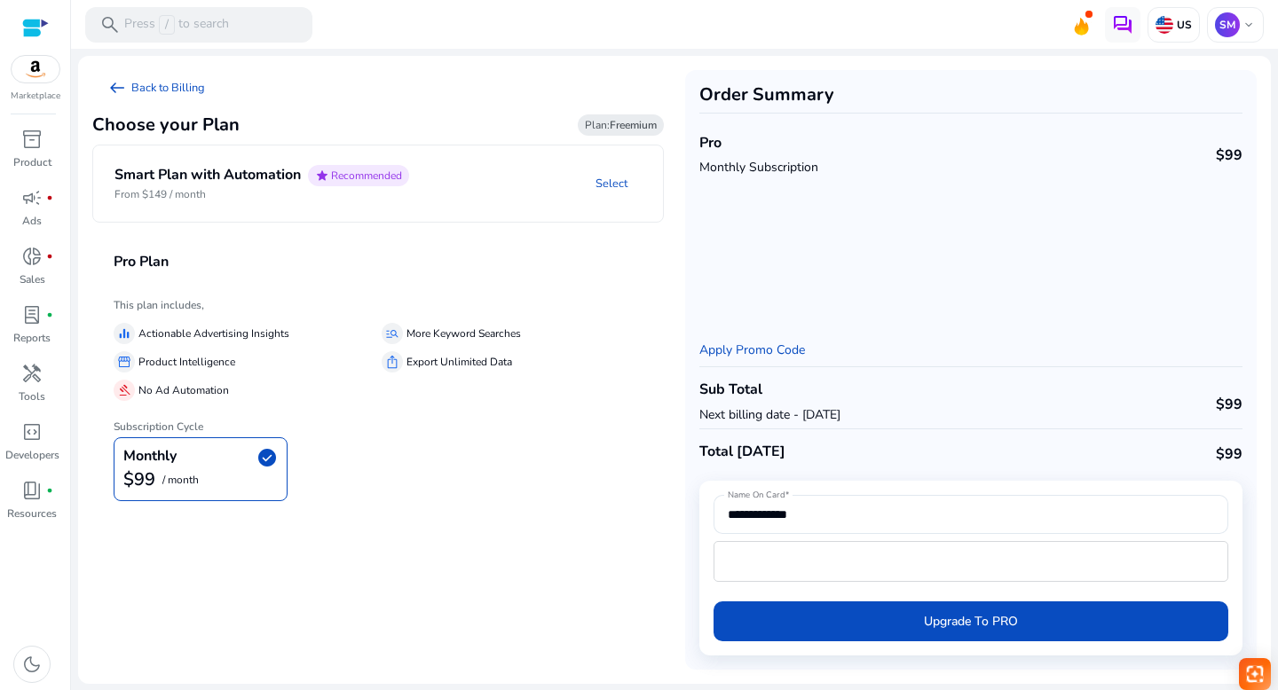
click at [169, 382] on p "No Ad Automation" at bounding box center [183, 391] width 91 height 19
click at [611, 181] on link "Select" at bounding box center [611, 184] width 60 height 32
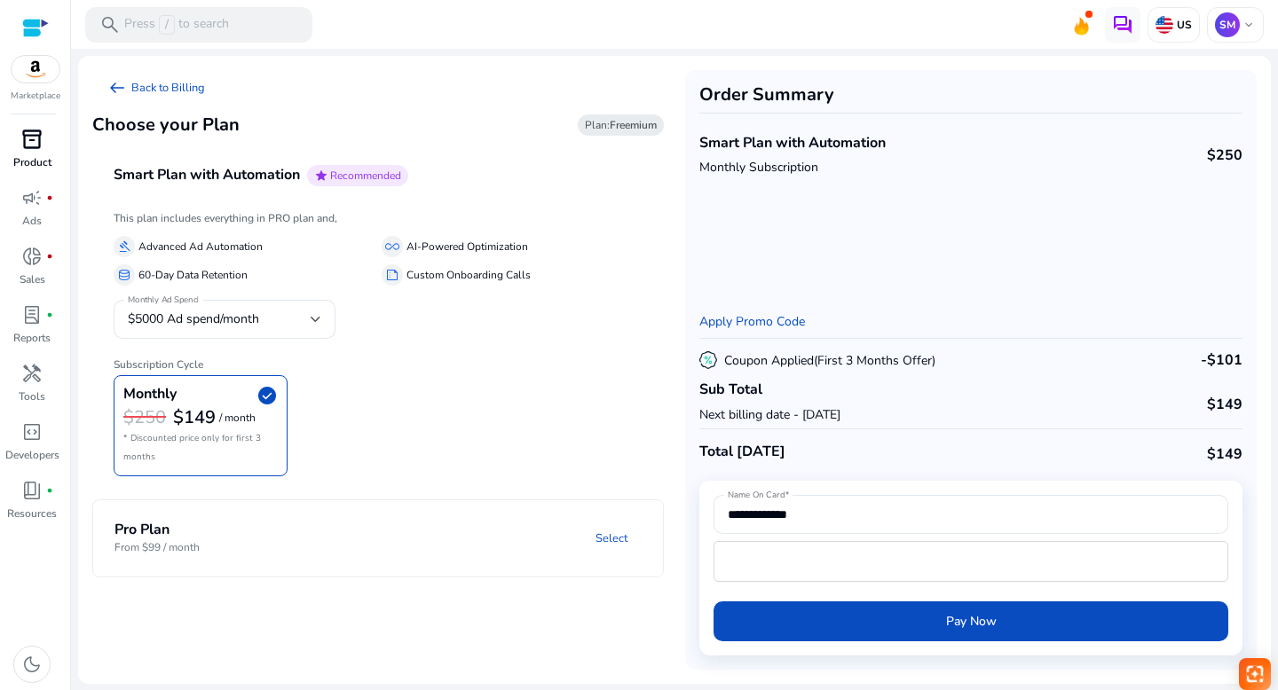
click at [38, 144] on span "inventory_2" at bounding box center [31, 139] width 21 height 21
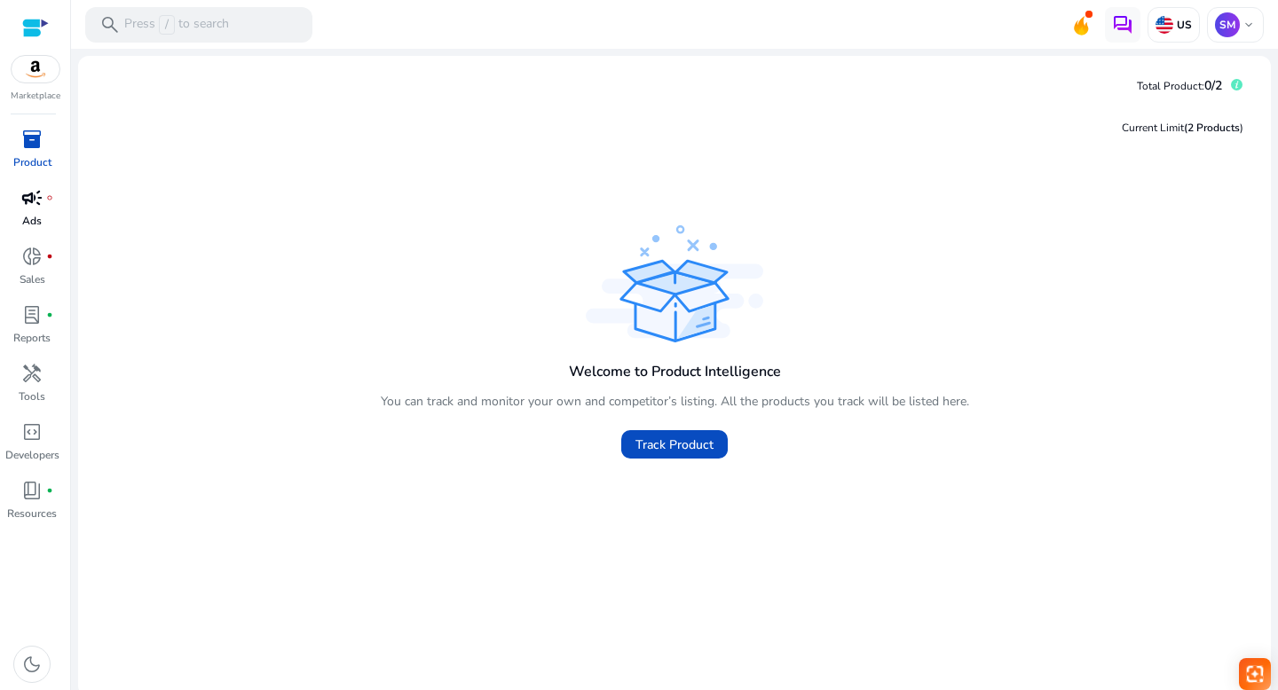
click at [30, 213] on p "Ads" at bounding box center [32, 221] width 20 height 16
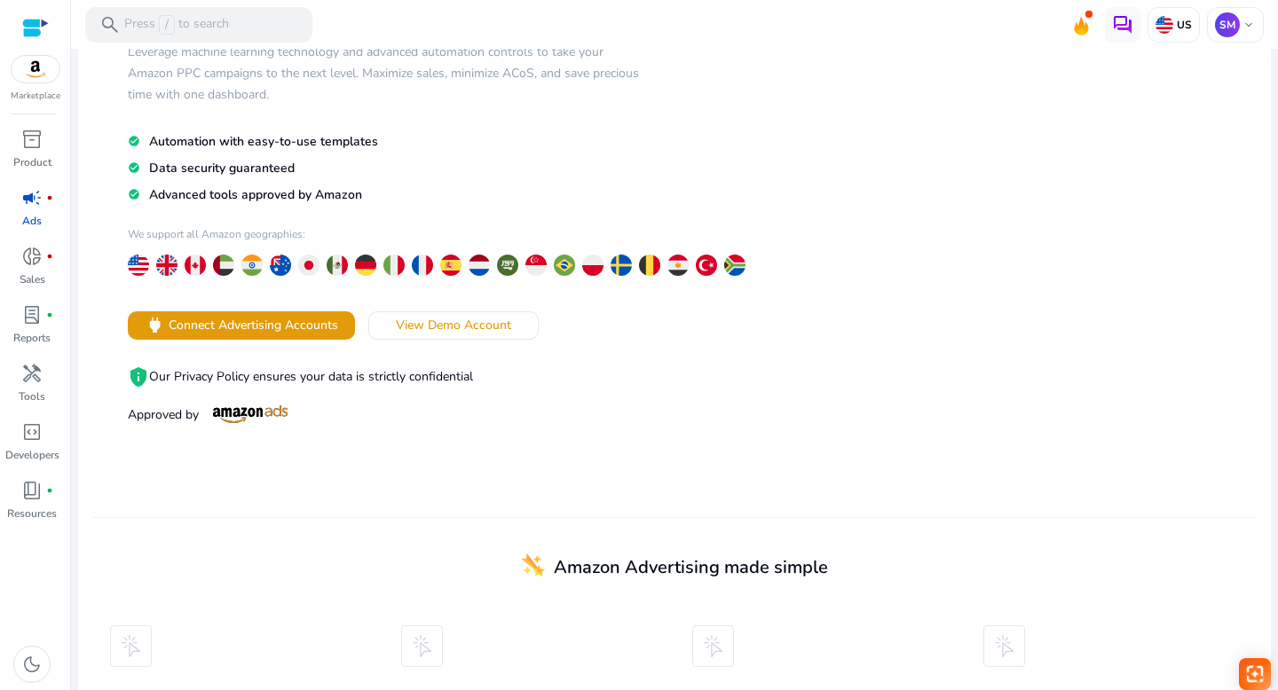
scroll to position [157, 0]
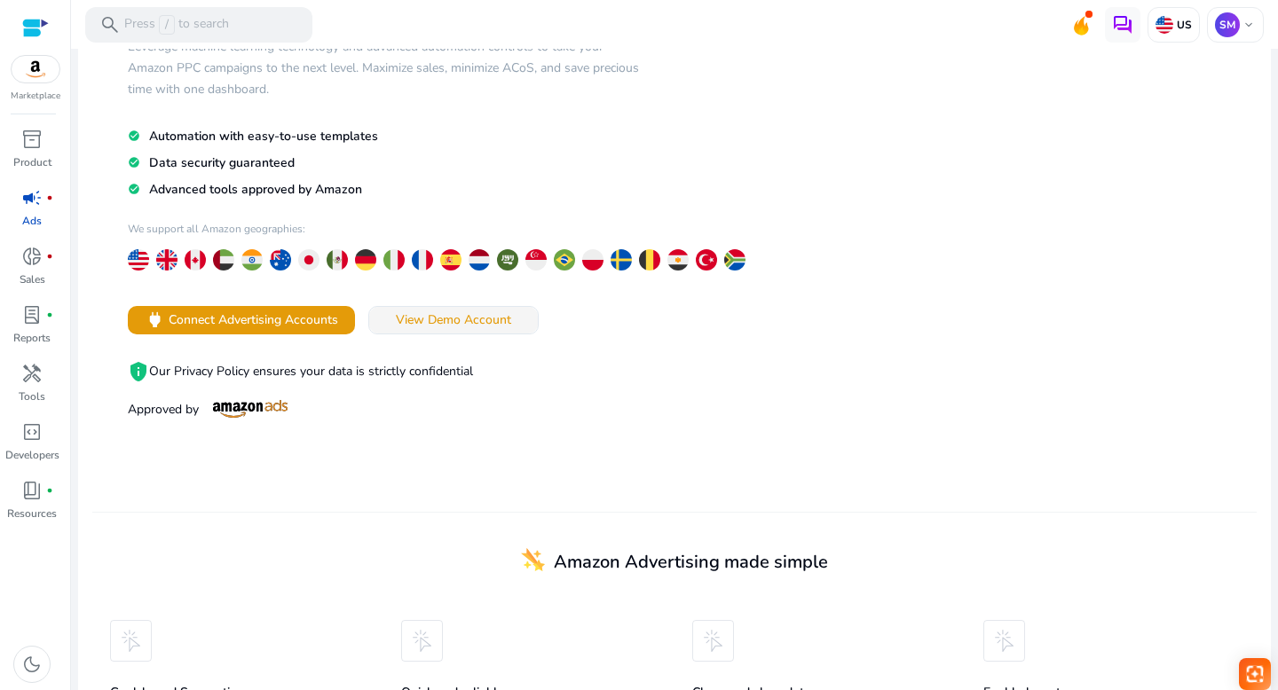
click at [439, 323] on span "View Demo Account" at bounding box center [453, 320] width 115 height 19
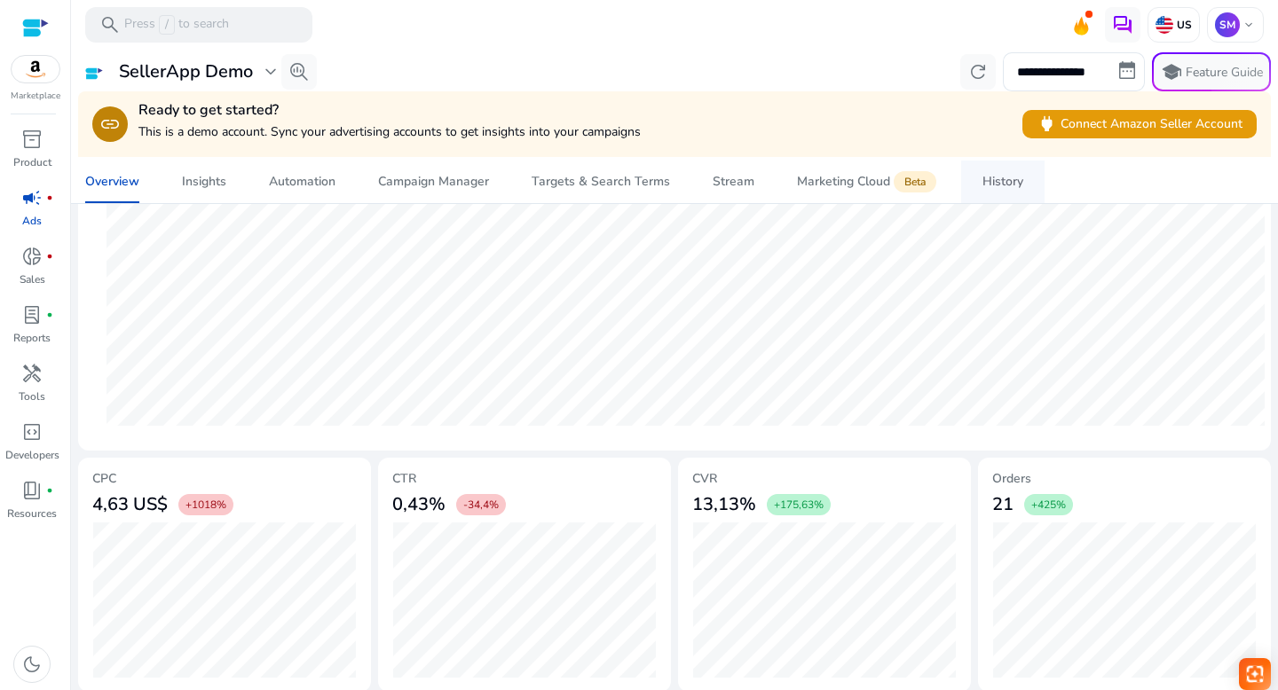
scroll to position [619, 0]
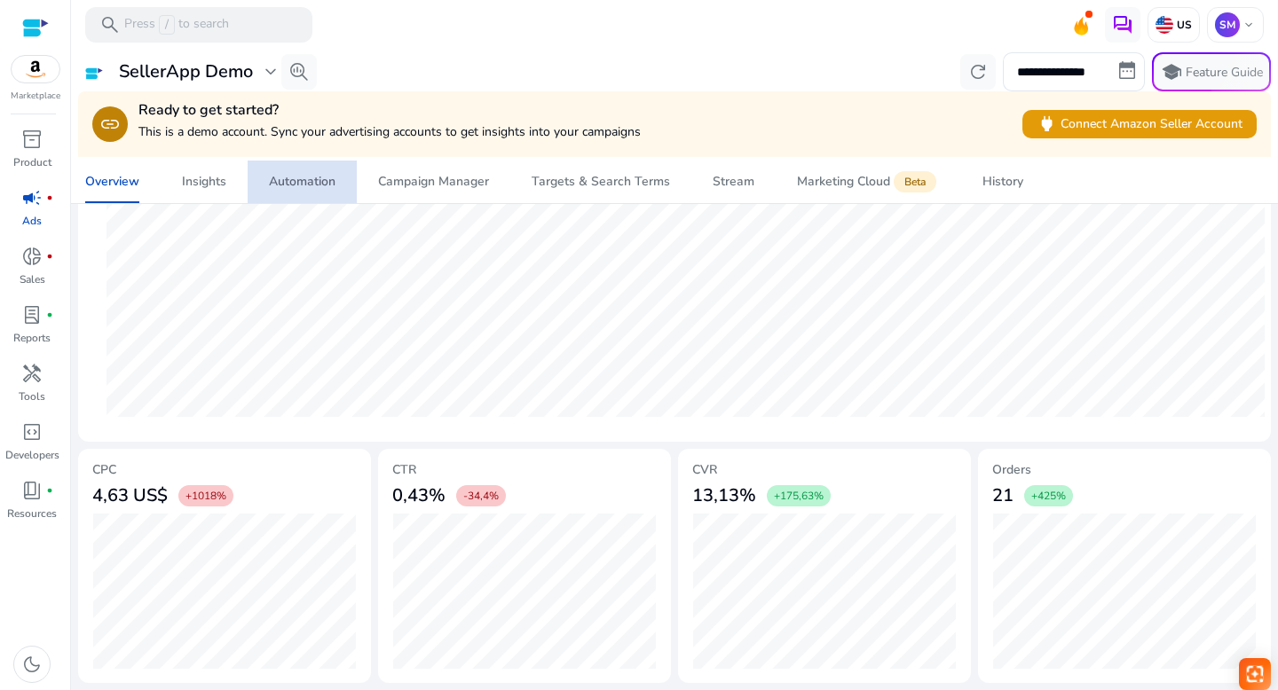
click at [291, 184] on div "Automation" at bounding box center [302, 182] width 67 height 12
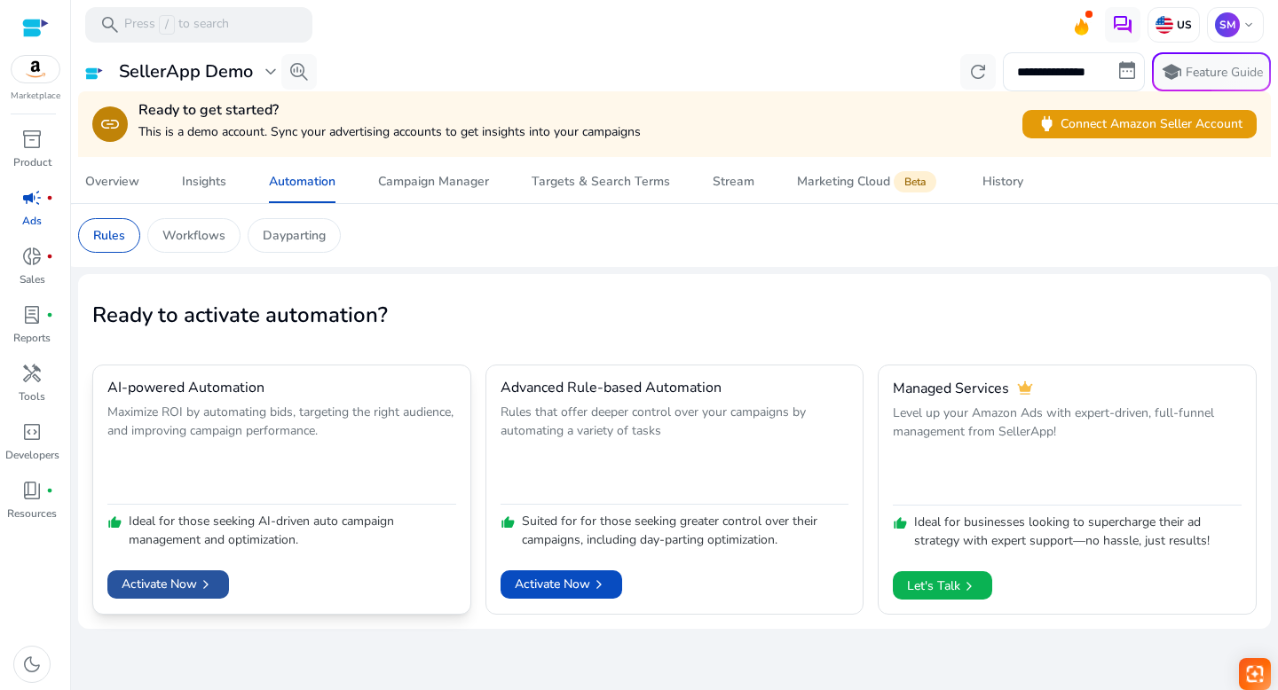
click at [169, 587] on span "Activate Now chevron_right" at bounding box center [168, 584] width 93 height 19
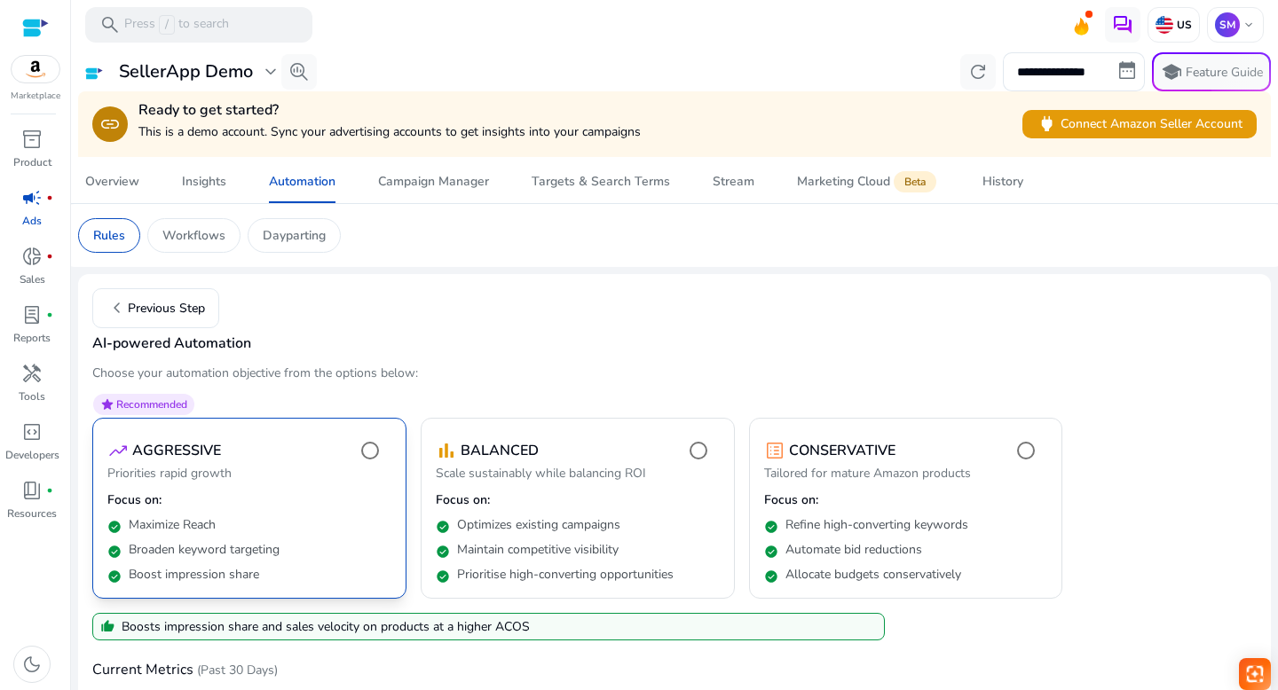
scroll to position [123, 0]
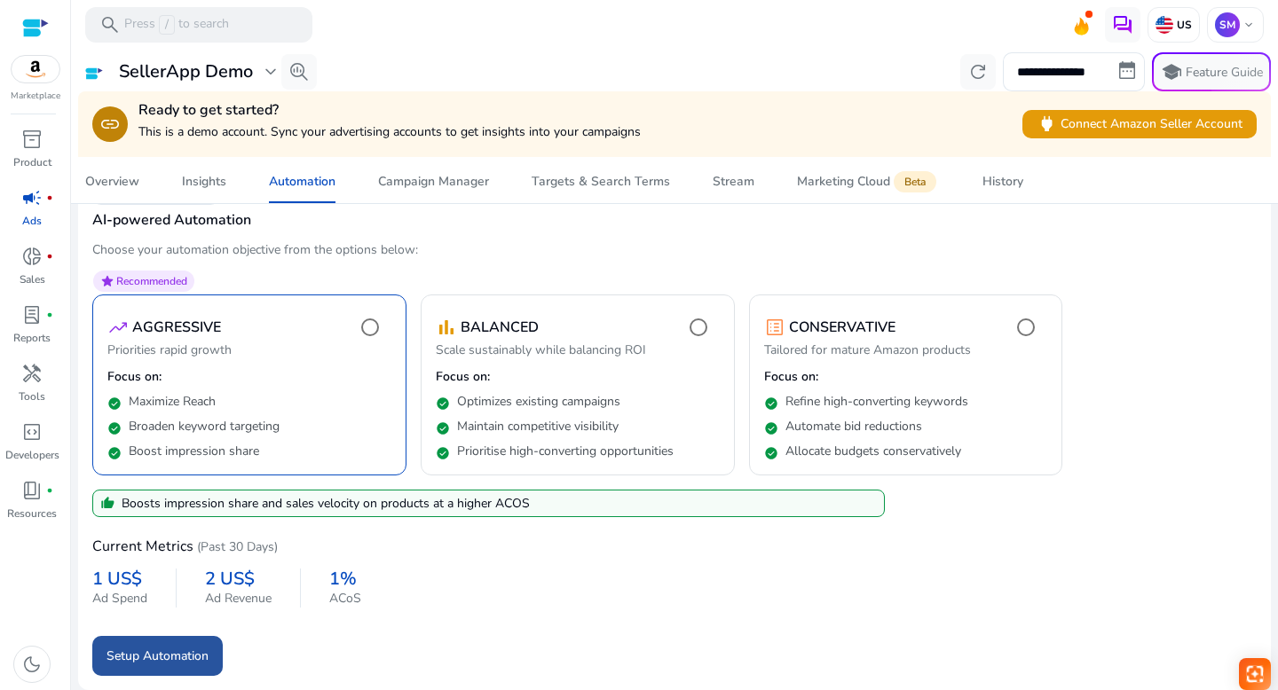
click at [151, 663] on span "Setup Automation" at bounding box center [157, 656] width 102 height 19
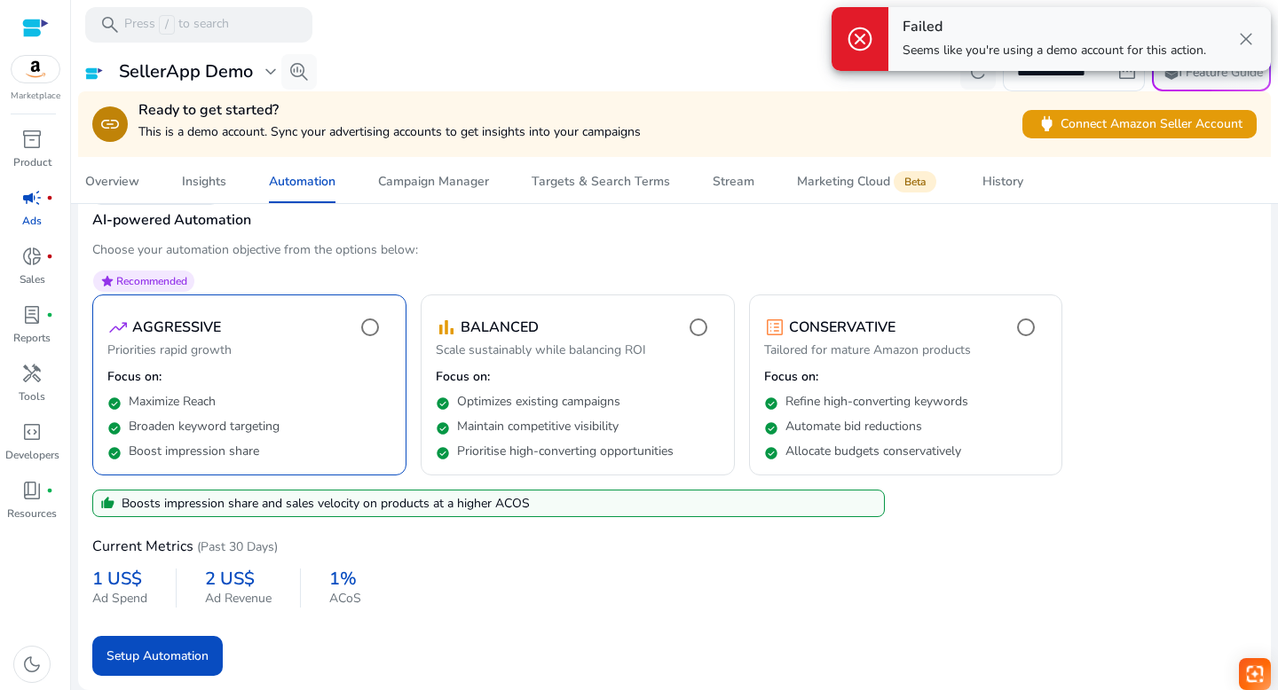
click at [671, 613] on div "Current Metrics (Past 30 Days) 1 US$ Ad Spend 2 US$ Ad Revenue 1% ACoS" at bounding box center [674, 569] width 1164 height 105
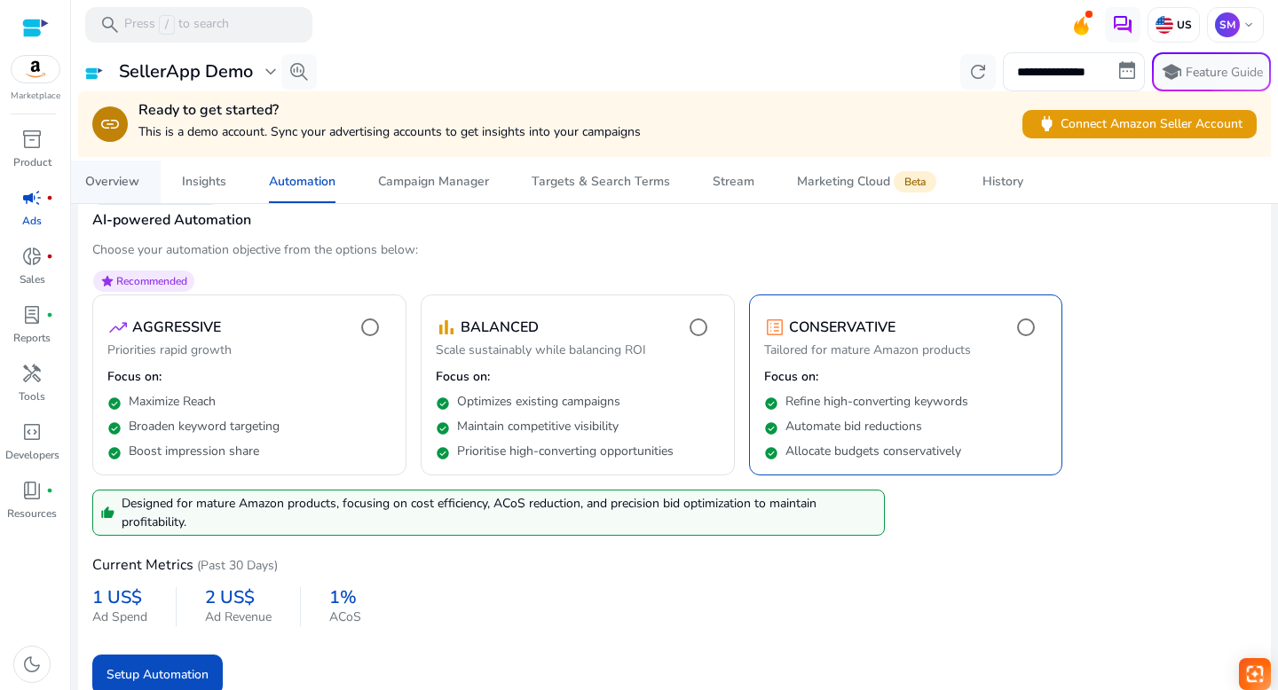
click at [106, 186] on div "Overview" at bounding box center [112, 182] width 54 height 12
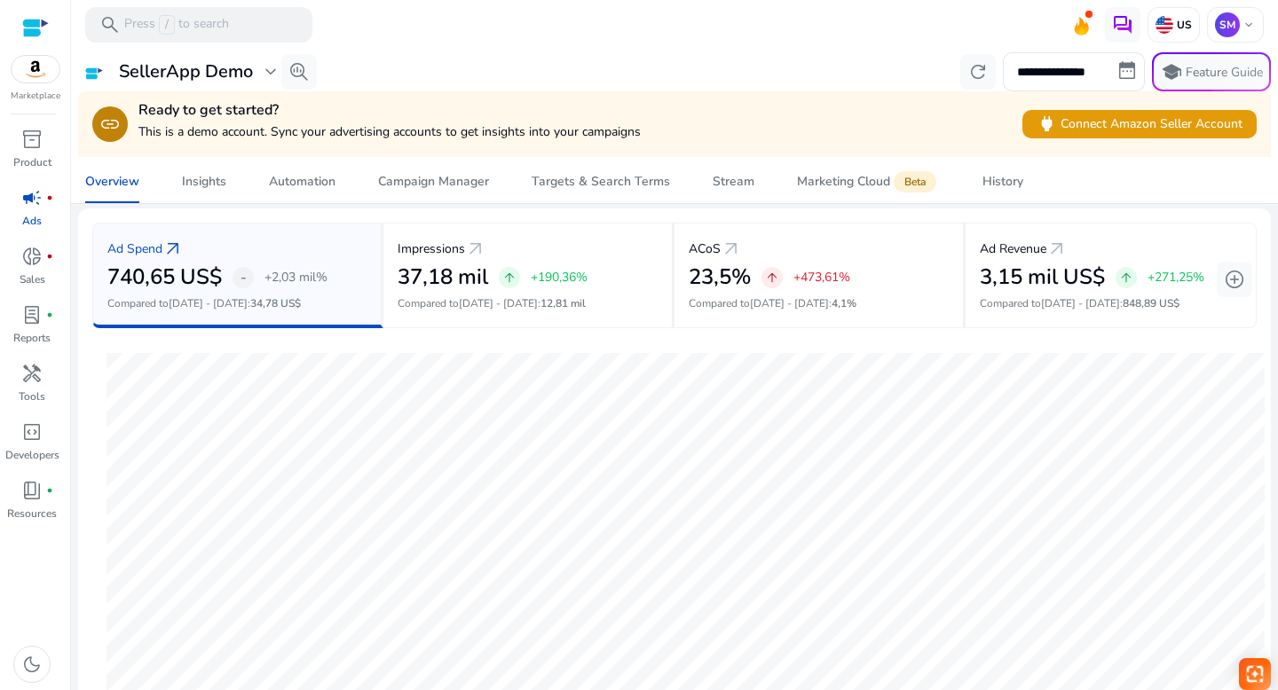
scroll to position [11, 0]
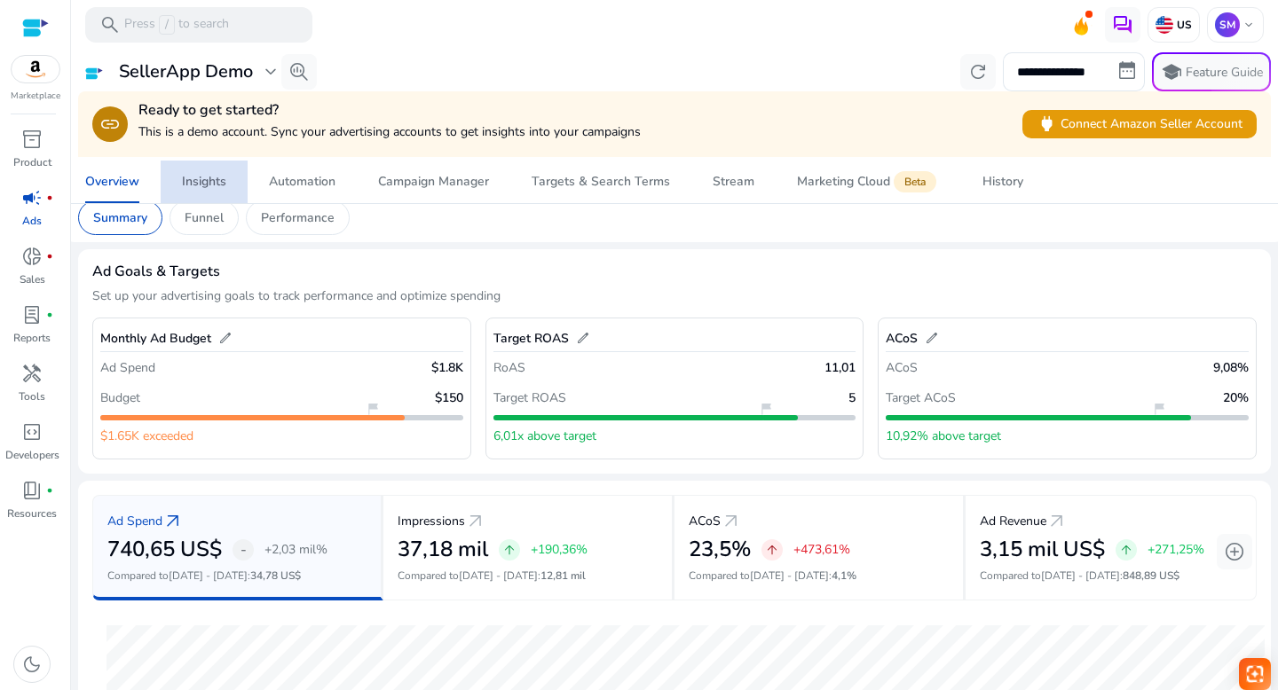
click at [207, 183] on div "Insights" at bounding box center [204, 182] width 44 height 12
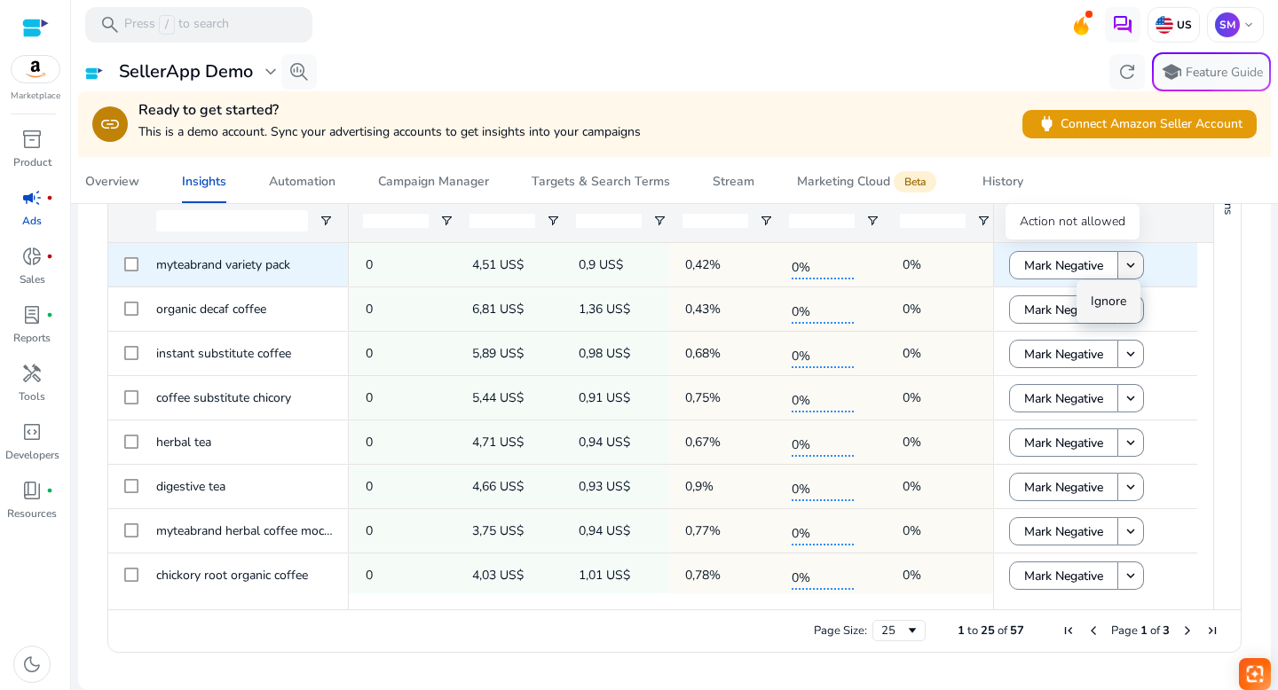
click at [1124, 264] on mat-icon "keyboard_arrow_down" at bounding box center [1131, 265] width 16 height 16
click at [1050, 264] on span "Mark Negative" at bounding box center [1063, 266] width 79 height 36
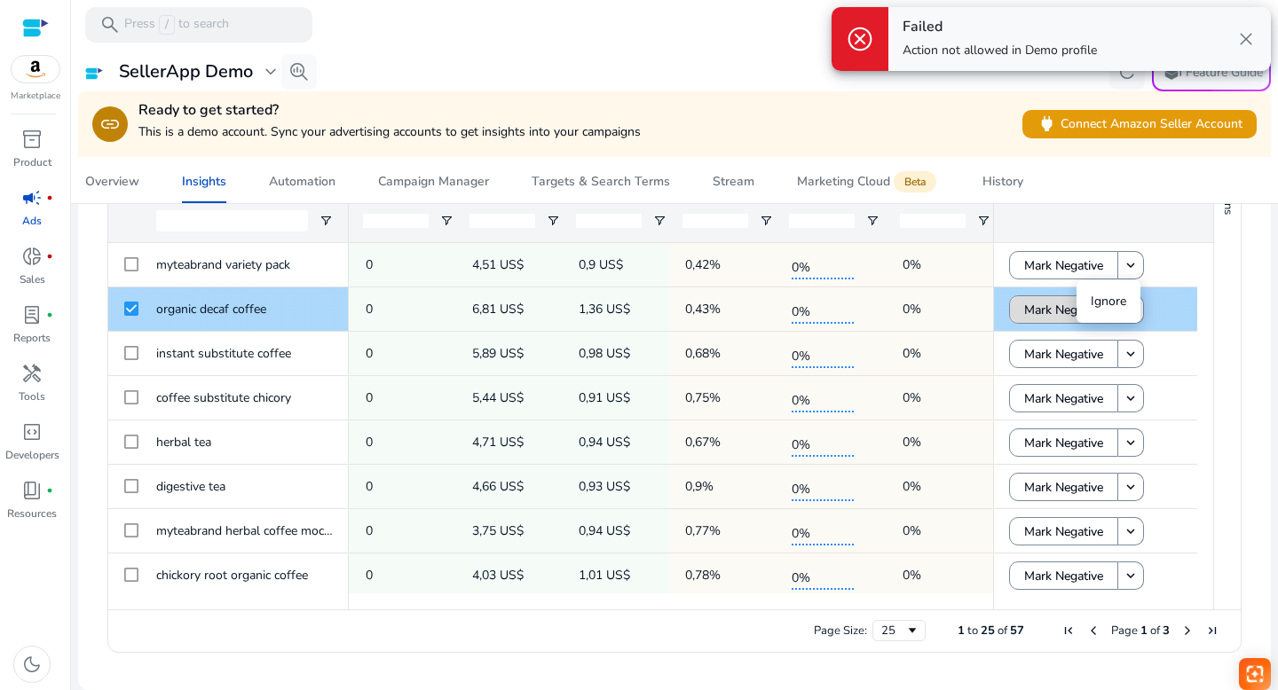
click at [1032, 307] on span "Mark Negative" at bounding box center [1063, 310] width 79 height 36
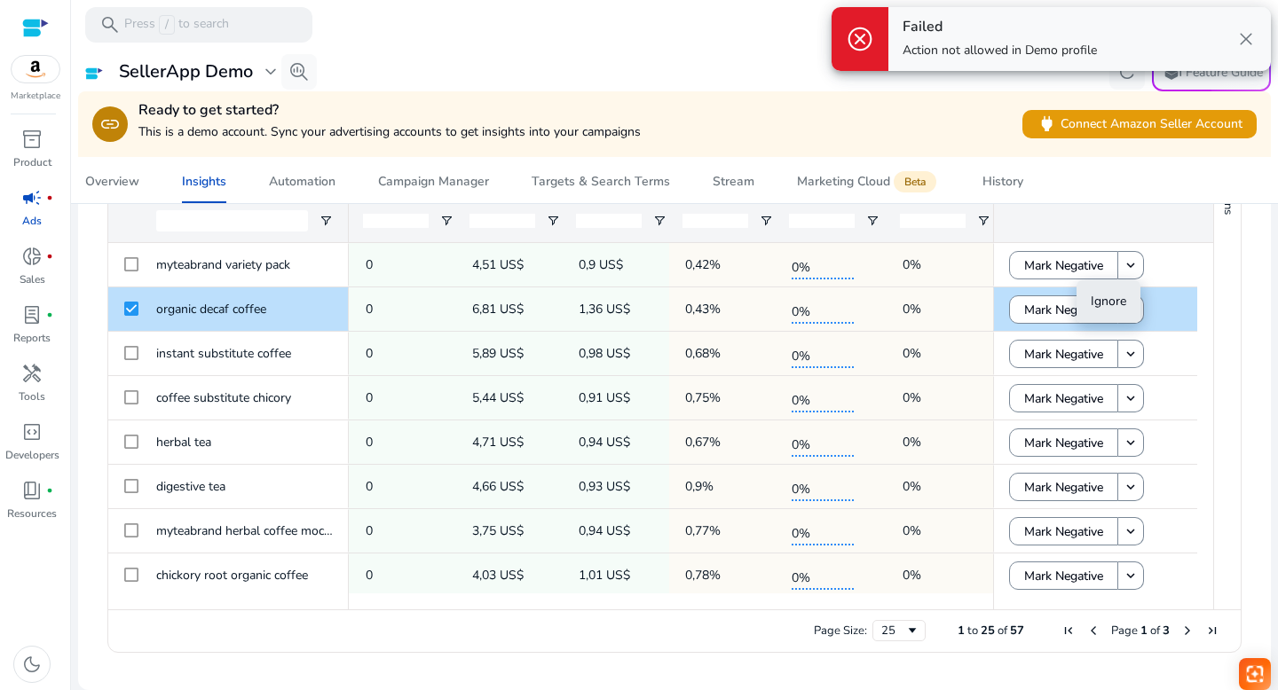
click at [1110, 301] on span "Ignore" at bounding box center [1108, 301] width 35 height 17
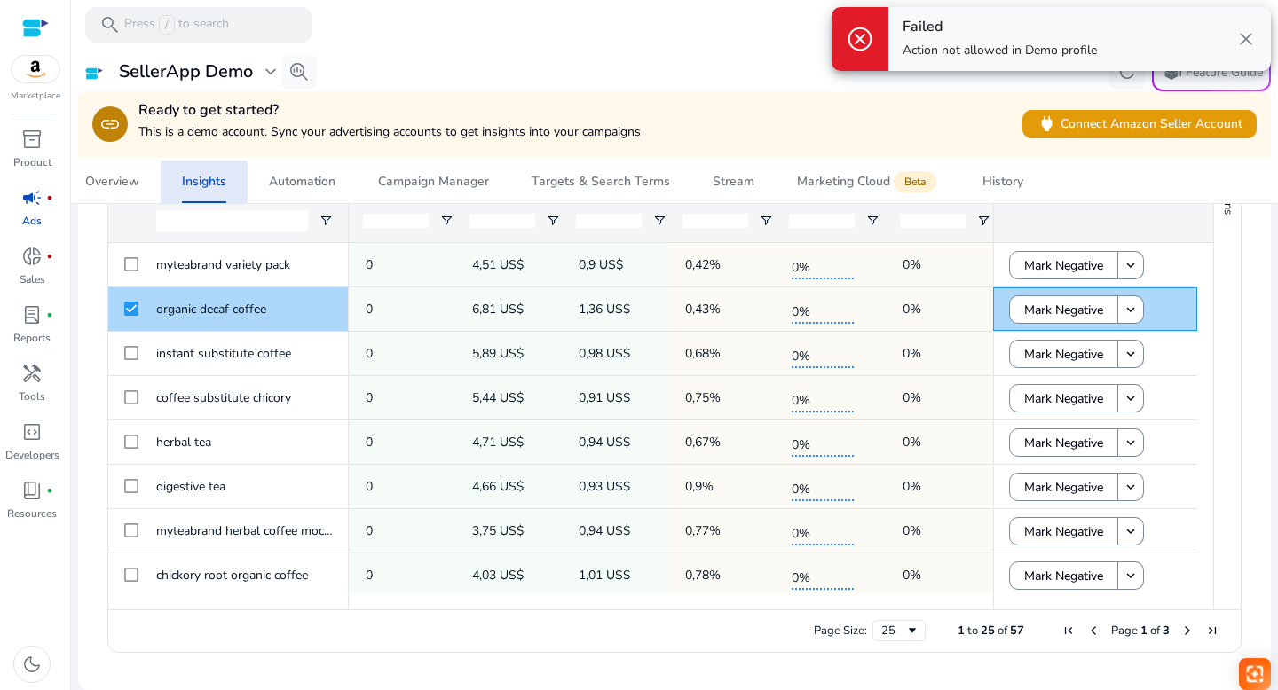
click at [1169, 289] on div "Mark Negative keyboard_arrow_down" at bounding box center [1095, 309] width 172 height 42
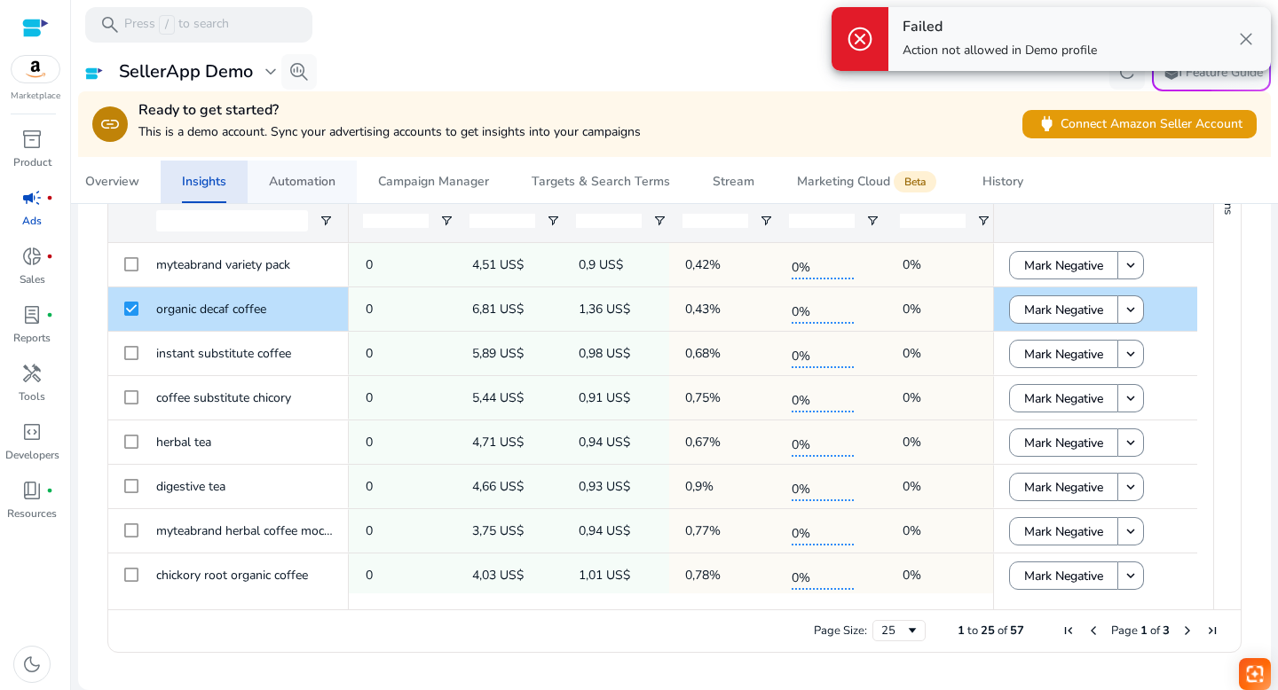
click at [310, 185] on div "Automation" at bounding box center [302, 182] width 67 height 12
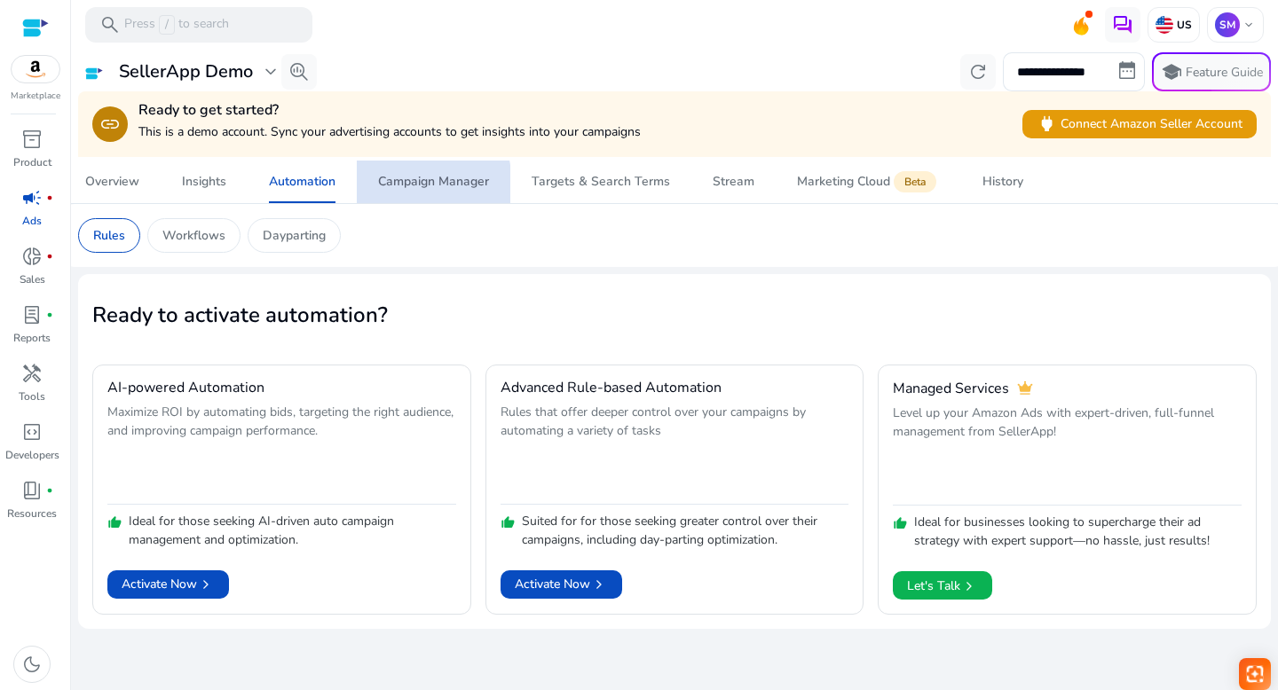
click at [406, 185] on div "Campaign Manager" at bounding box center [433, 182] width 111 height 12
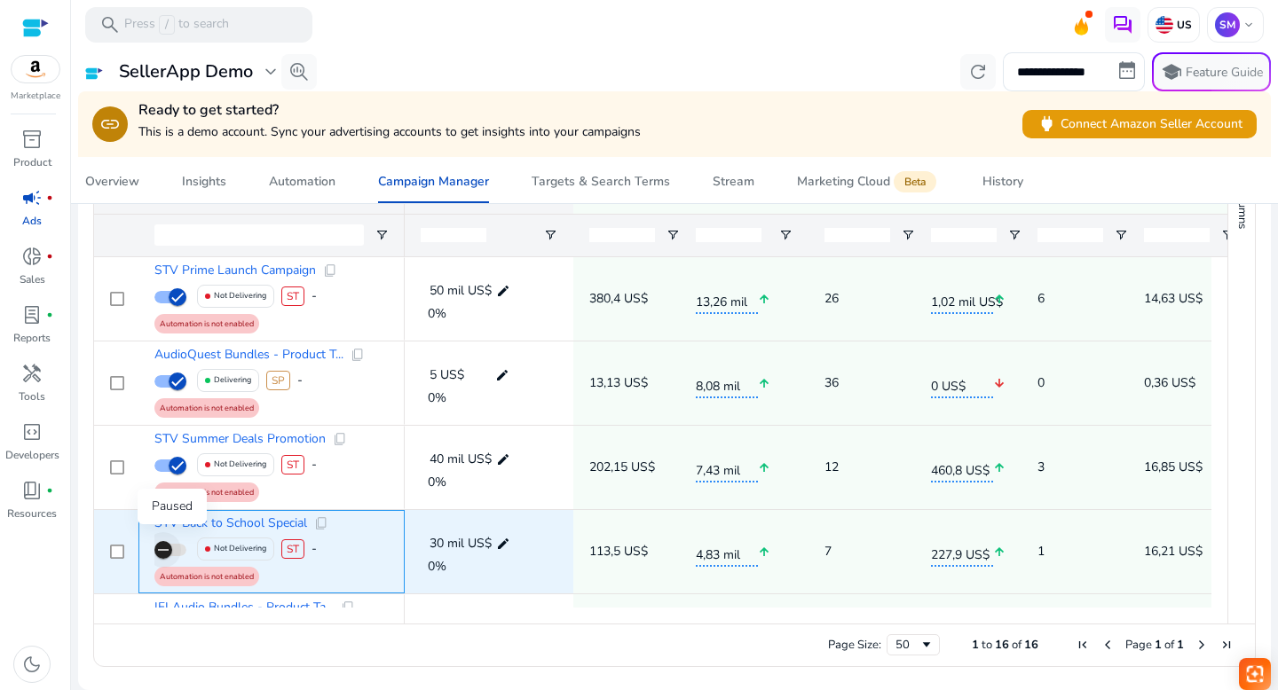
click at [176, 548] on span "button" at bounding box center [163, 549] width 35 height 35
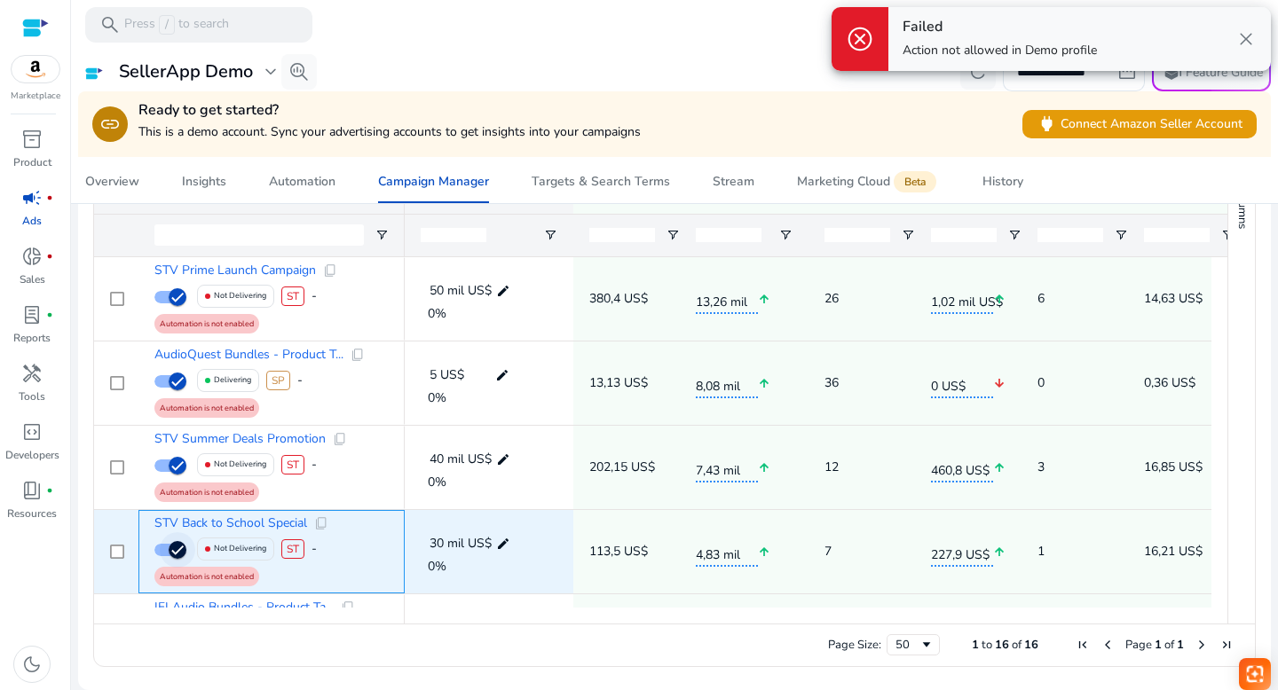
click at [158, 548] on span "button" at bounding box center [170, 550] width 32 height 12
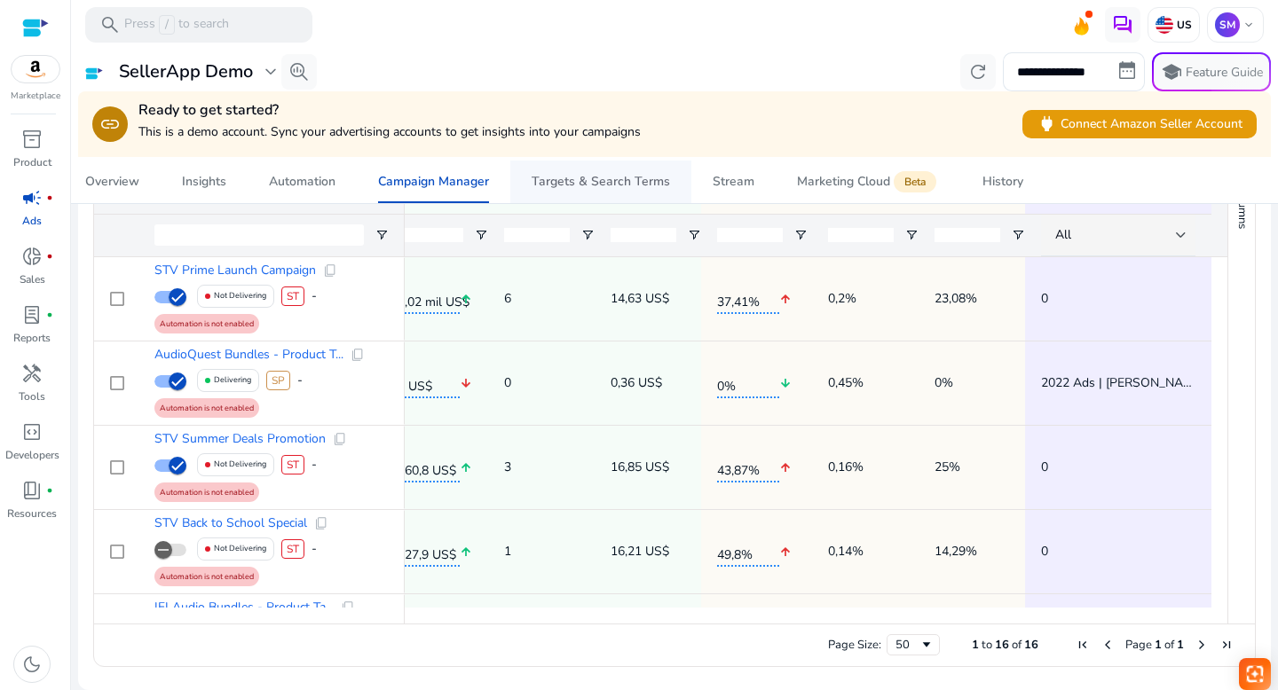
click at [564, 178] on div "Targets & Search Terms" at bounding box center [601, 182] width 138 height 12
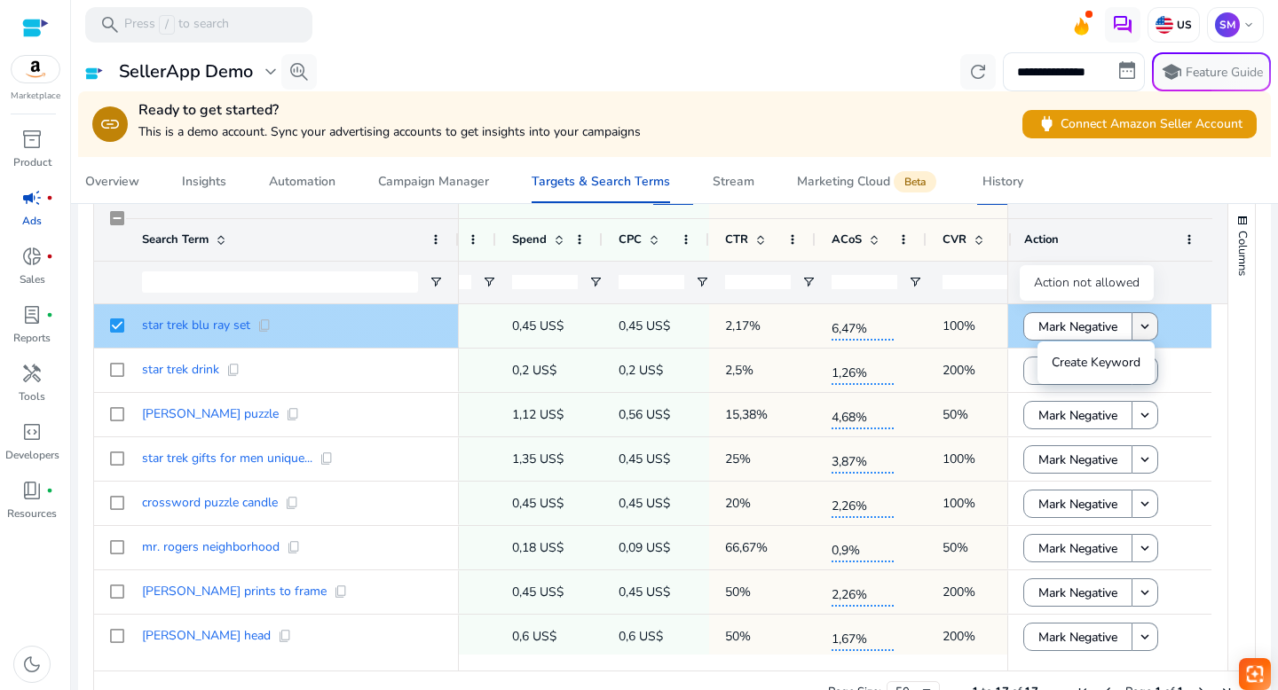
click at [1141, 328] on mat-icon "keyboard_arrow_down" at bounding box center [1145, 327] width 16 height 16
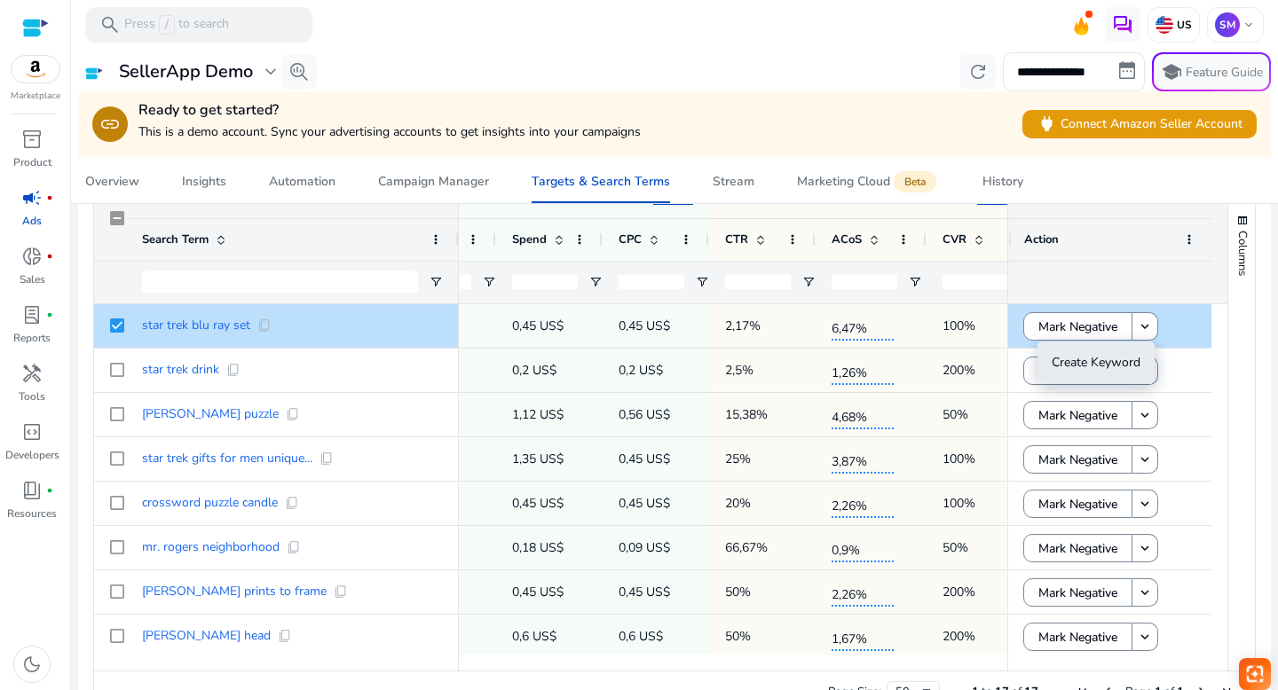
click at [1088, 360] on span "Create Keyword" at bounding box center [1096, 362] width 89 height 17
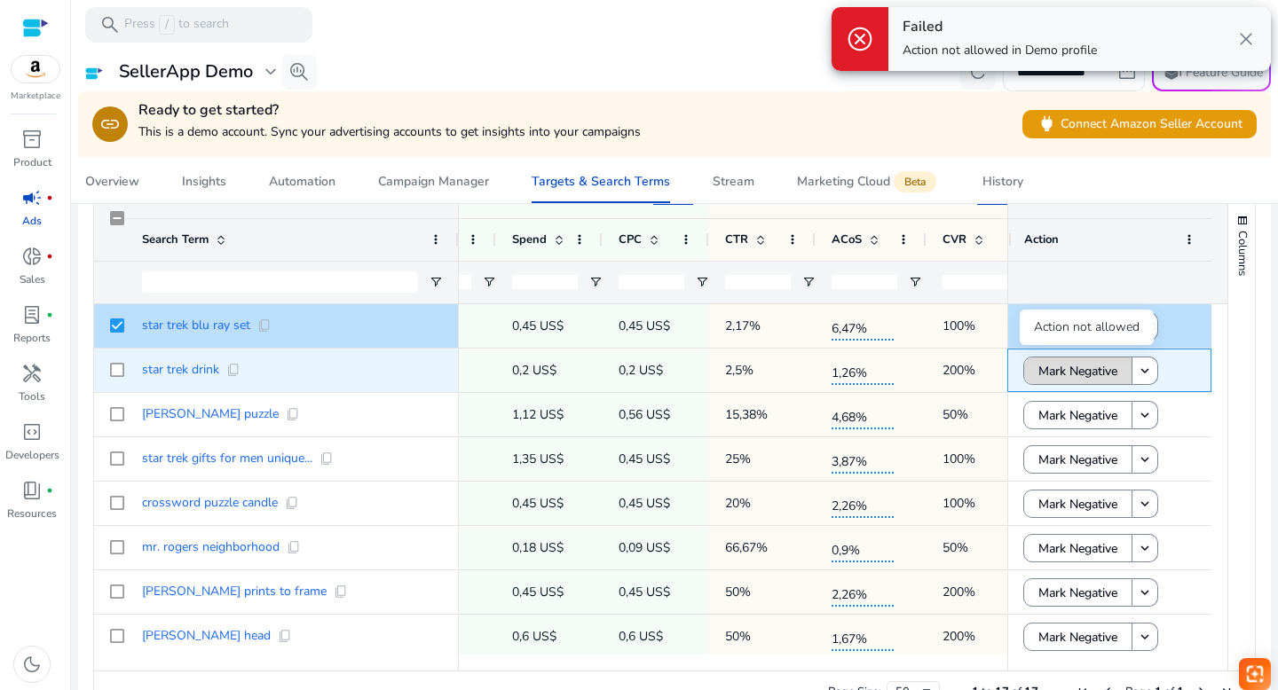
click at [1038, 362] on span "Mark Negative" at bounding box center [1077, 371] width 79 height 36
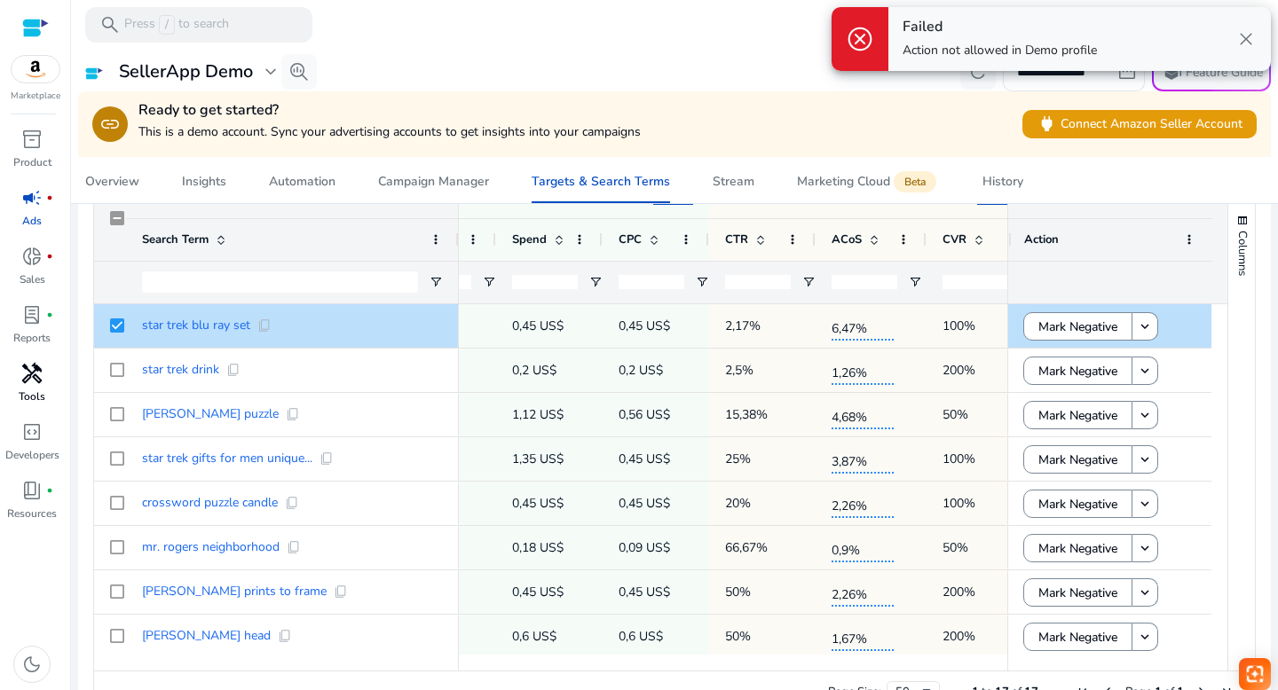
click at [20, 362] on div "handyman" at bounding box center [32, 373] width 50 height 28
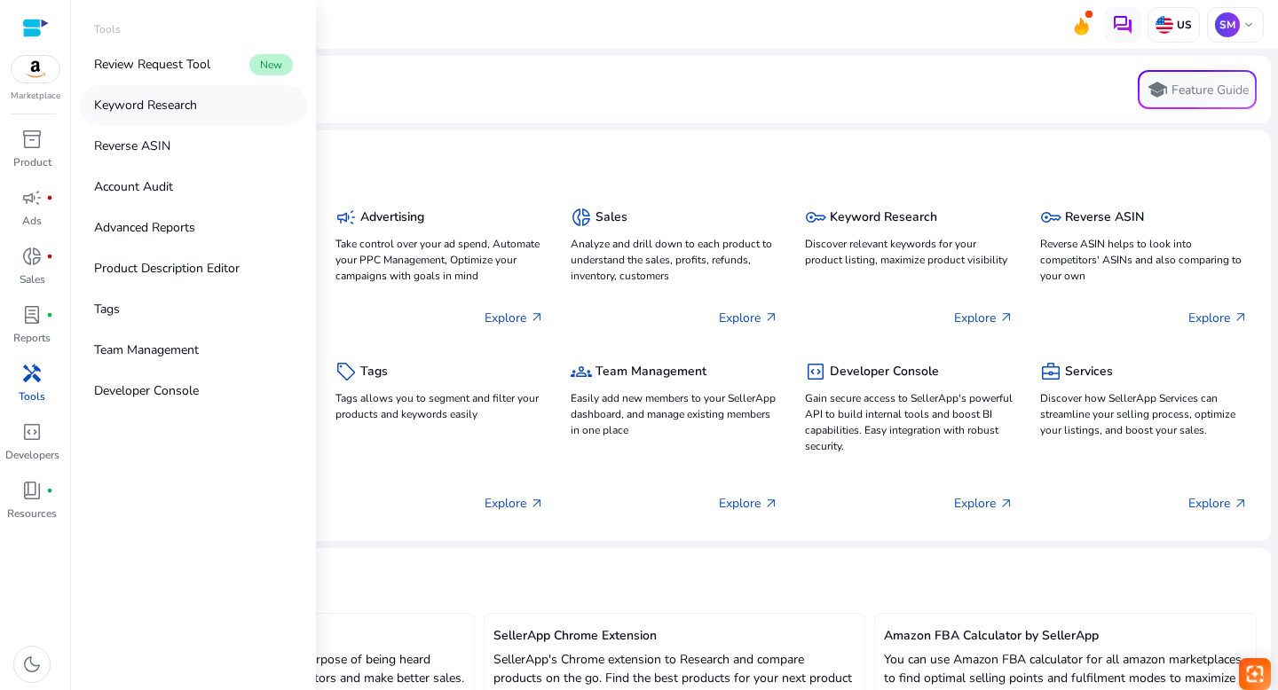
click at [125, 108] on p "Keyword Research" at bounding box center [145, 105] width 103 height 19
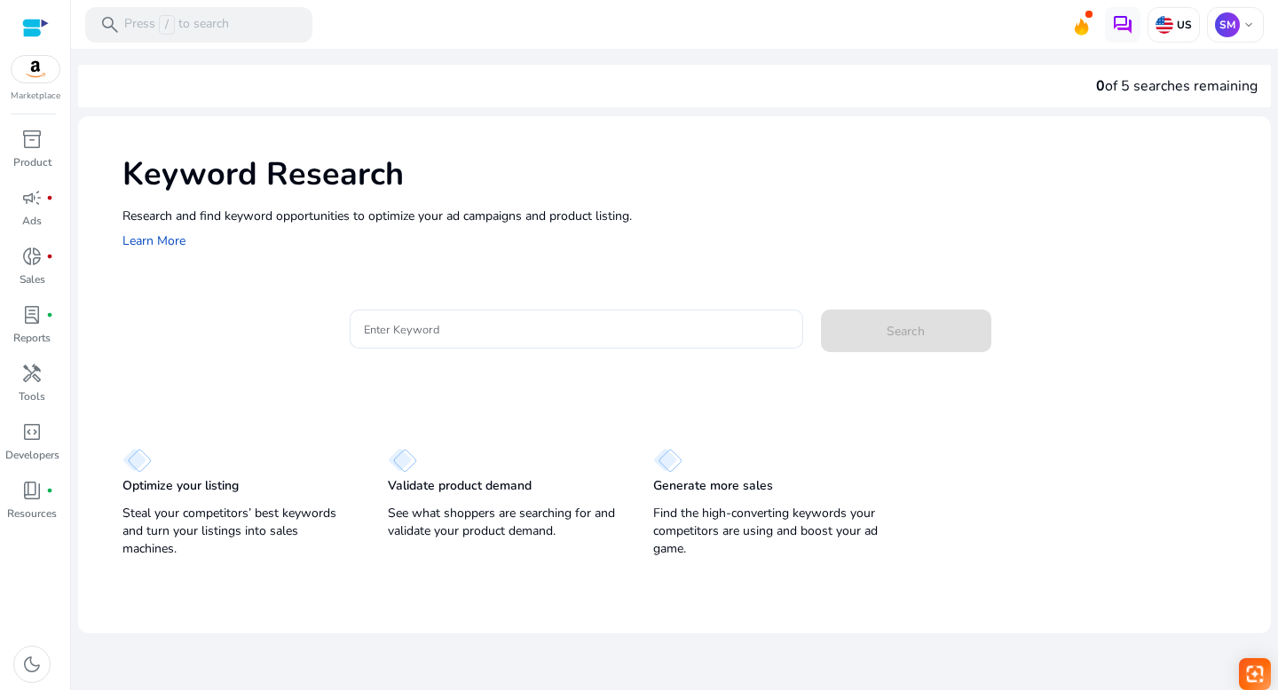
click at [264, 305] on mat-card "Enter Keyword Search" at bounding box center [696, 339] width 1148 height 86
